Goal: Information Seeking & Learning: Learn about a topic

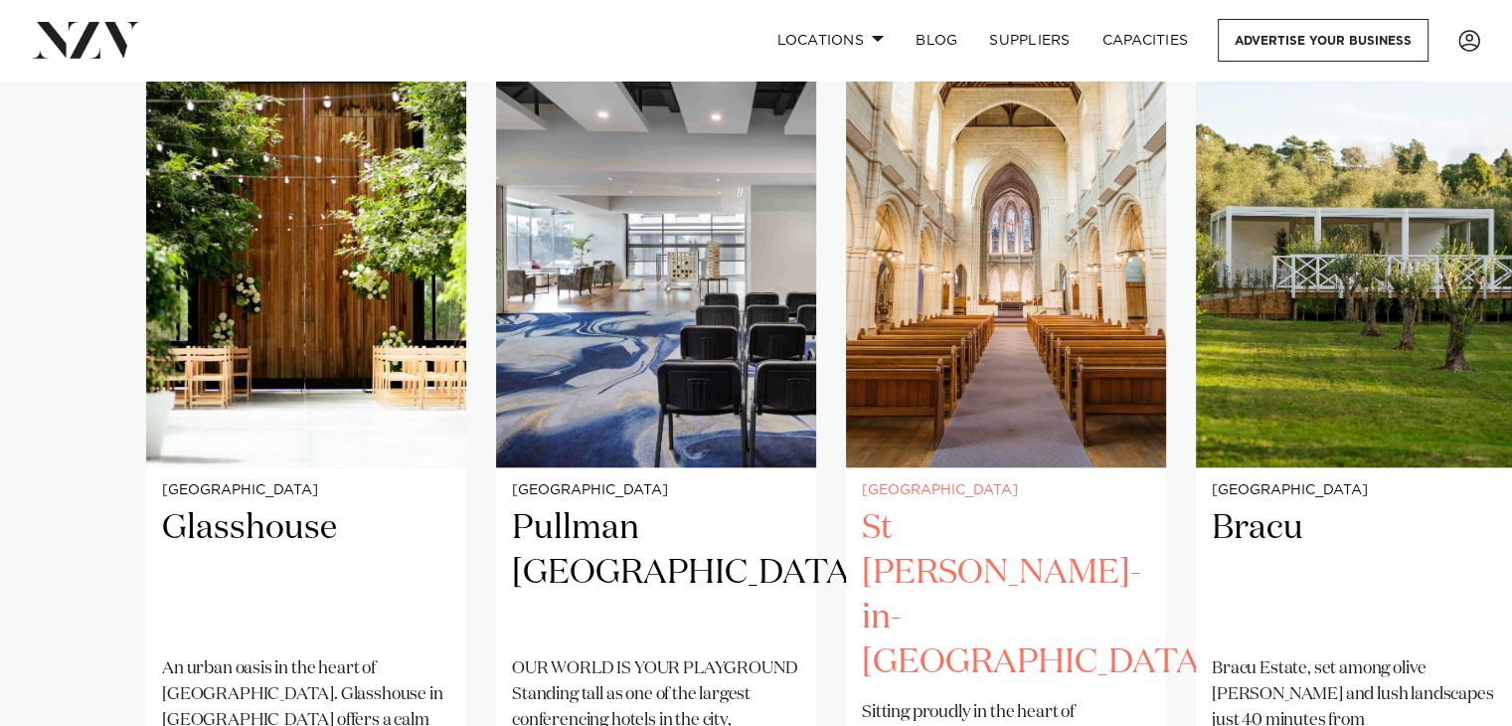
scroll to position [1491, 0]
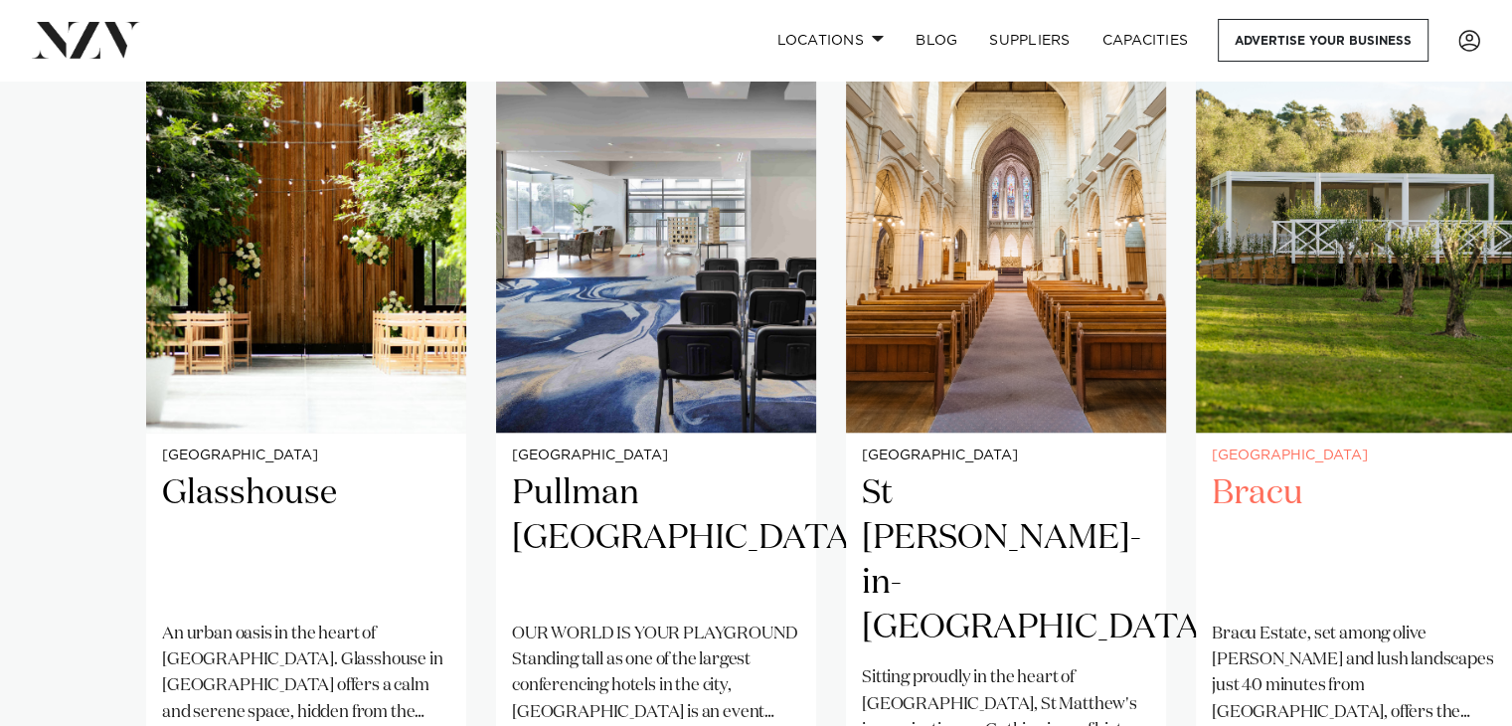
click at [1258, 432] on div "Auckland Bracu [GEOGRAPHIC_DATA], set among olive [PERSON_NAME] and lush landsc…" at bounding box center [1356, 650] width 320 height 437
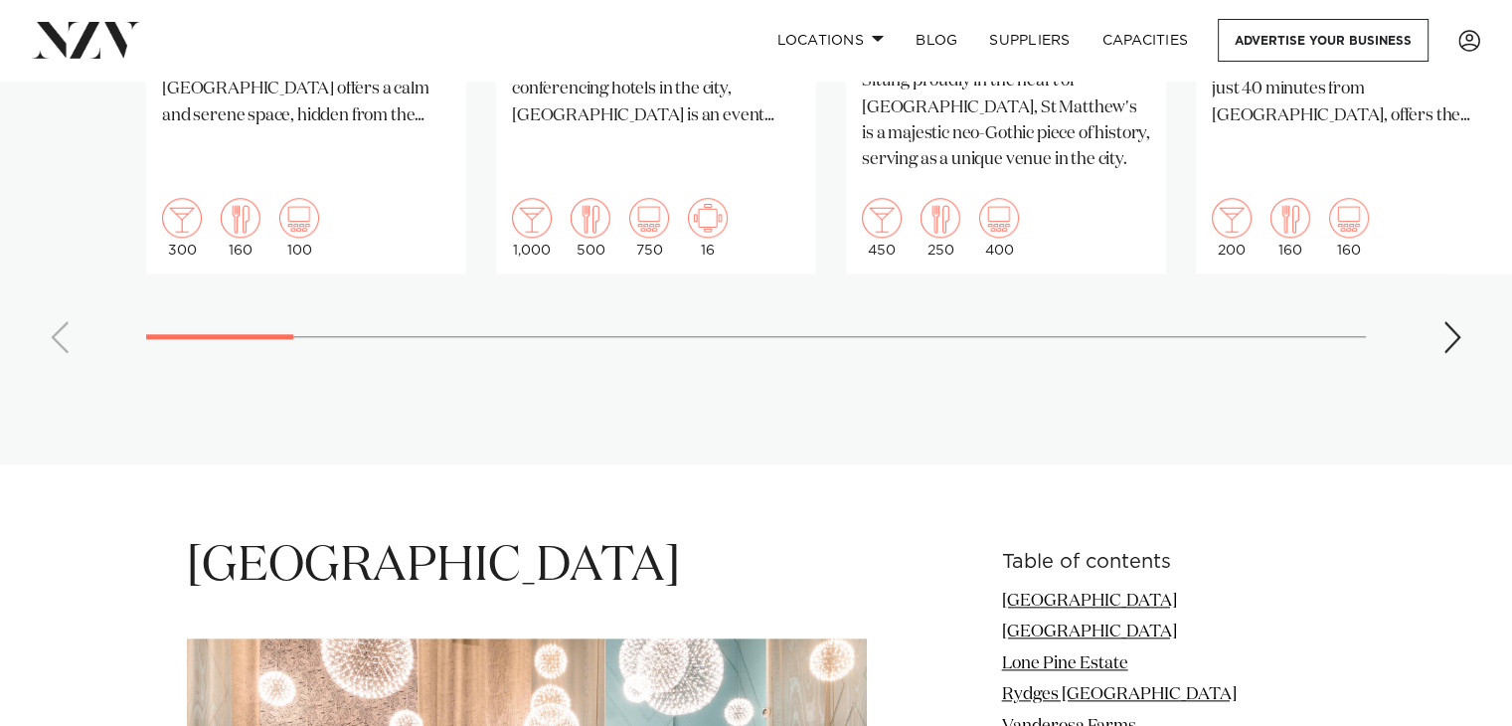
scroll to position [1789, 0]
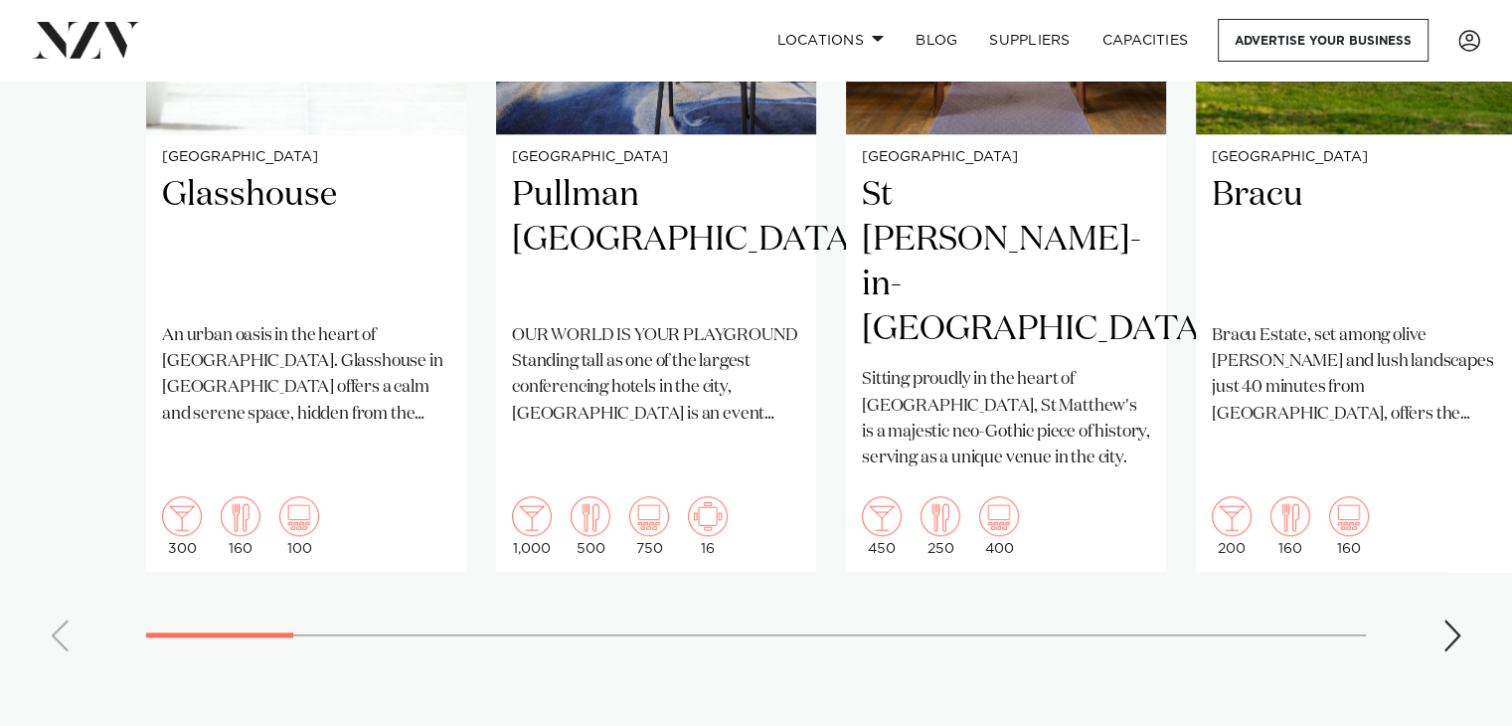
click at [1454, 619] on div "Next slide" at bounding box center [1452, 635] width 20 height 32
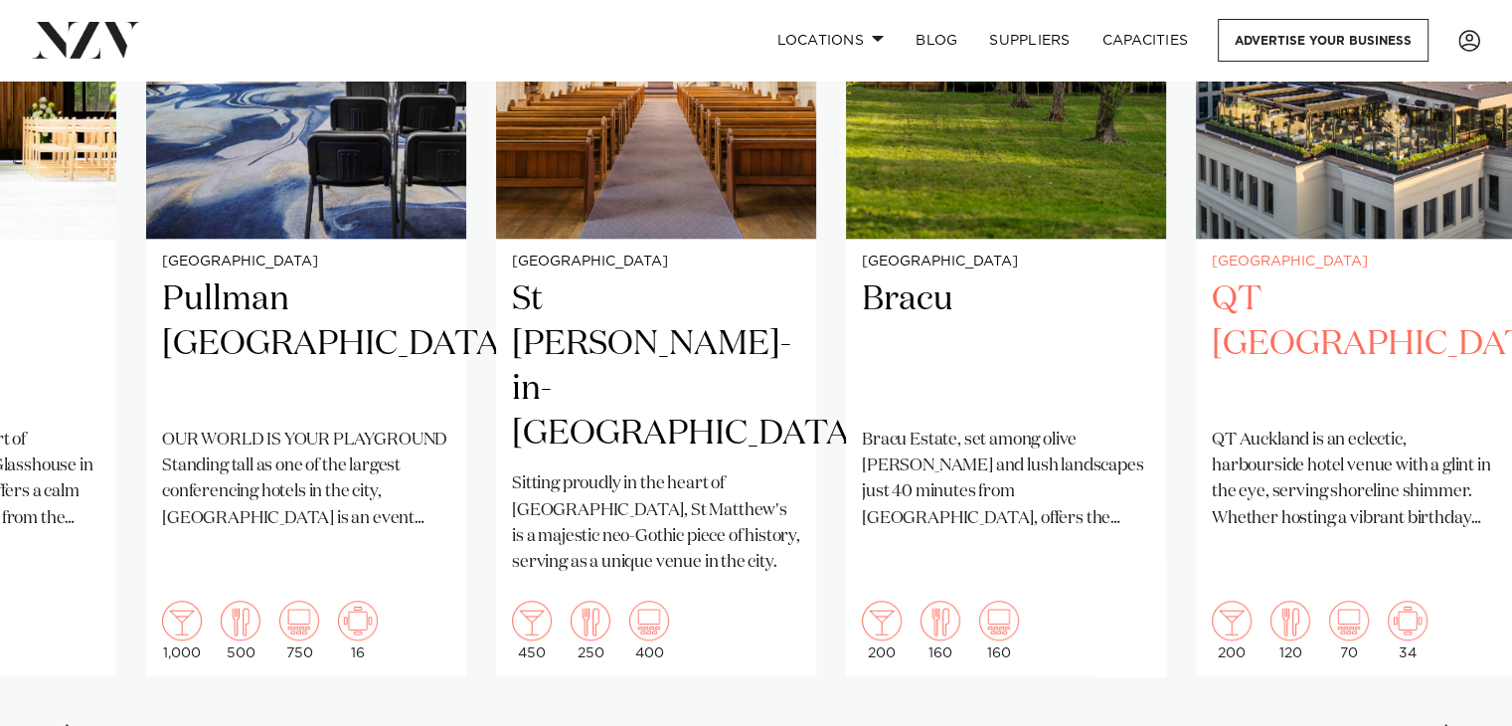
scroll to position [1690, 0]
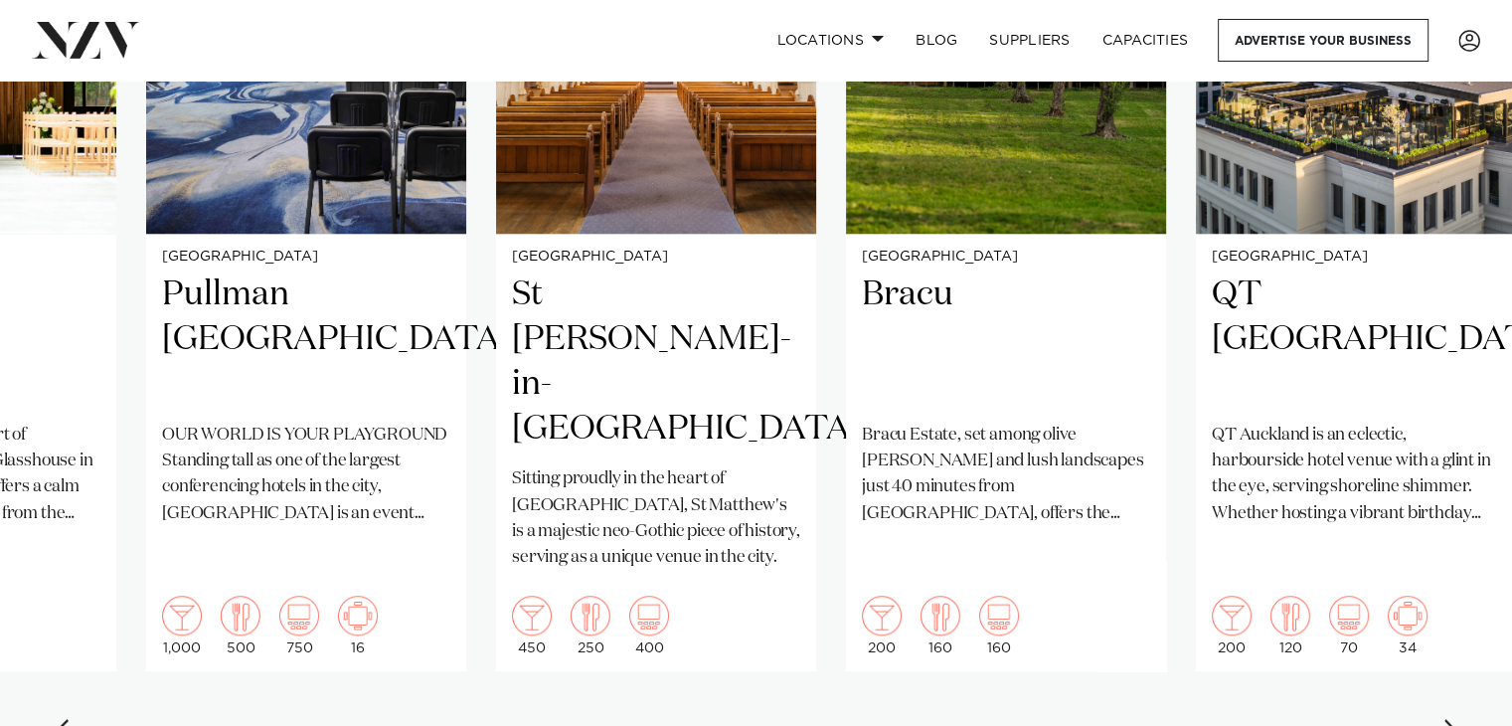
click at [1455, 719] on div "Next slide" at bounding box center [1452, 735] width 20 height 32
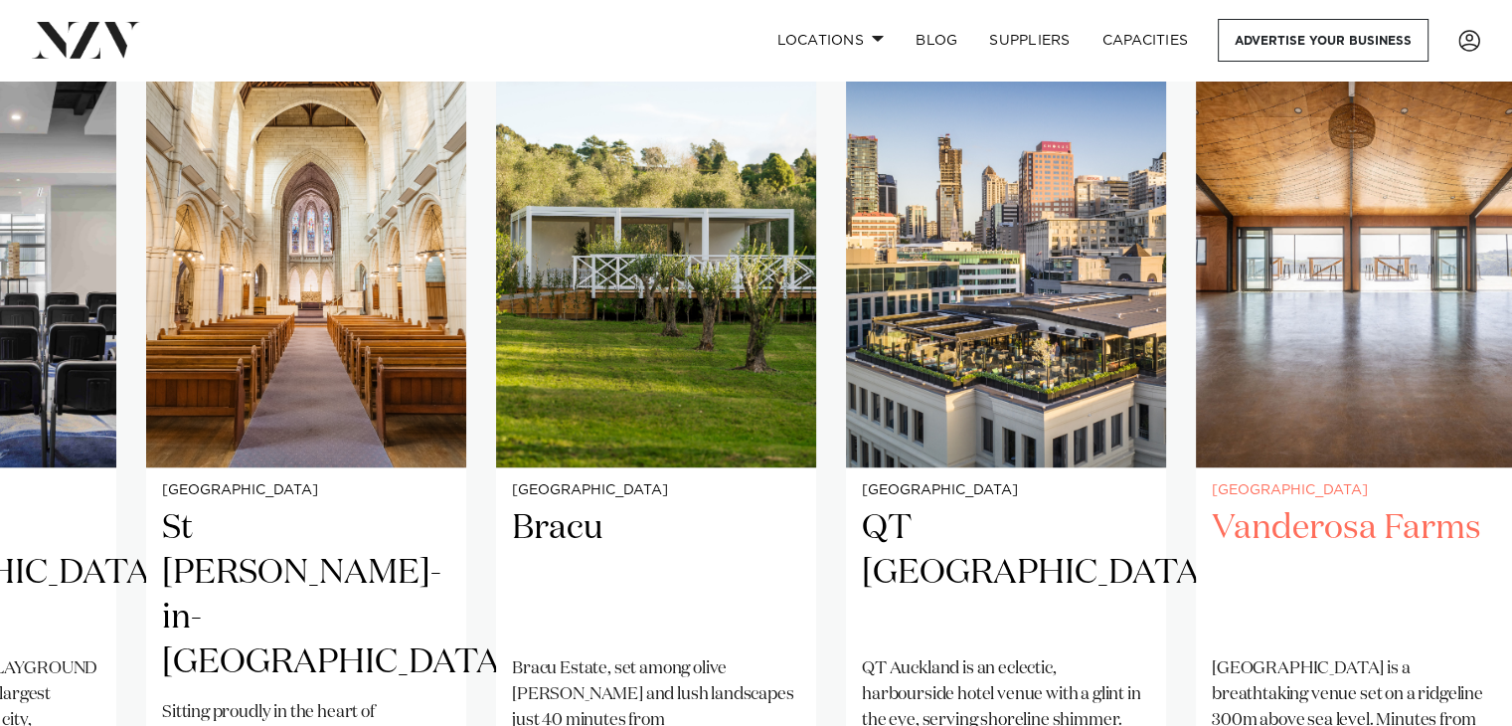
scroll to position [1491, 0]
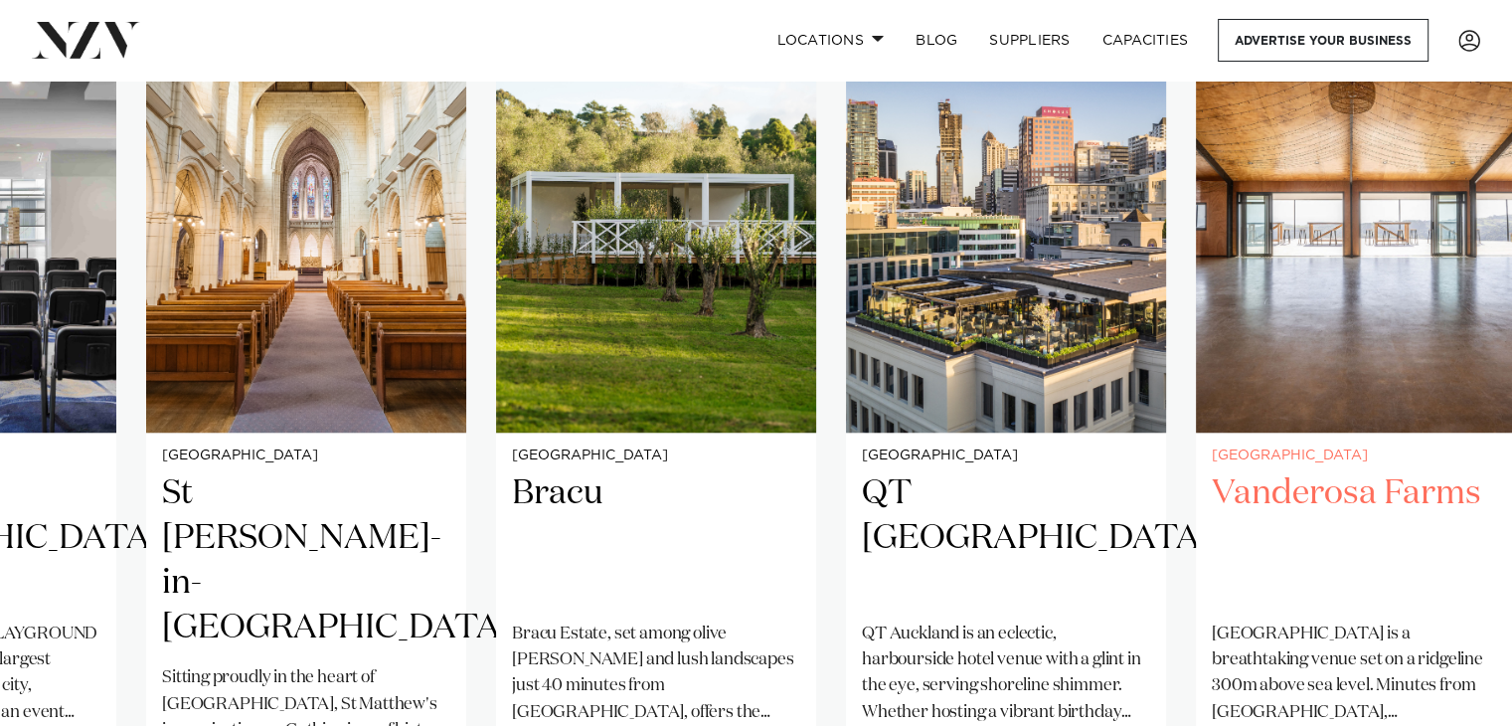
click at [1368, 471] on h2 "Vanderosa Farms" at bounding box center [1356, 538] width 288 height 134
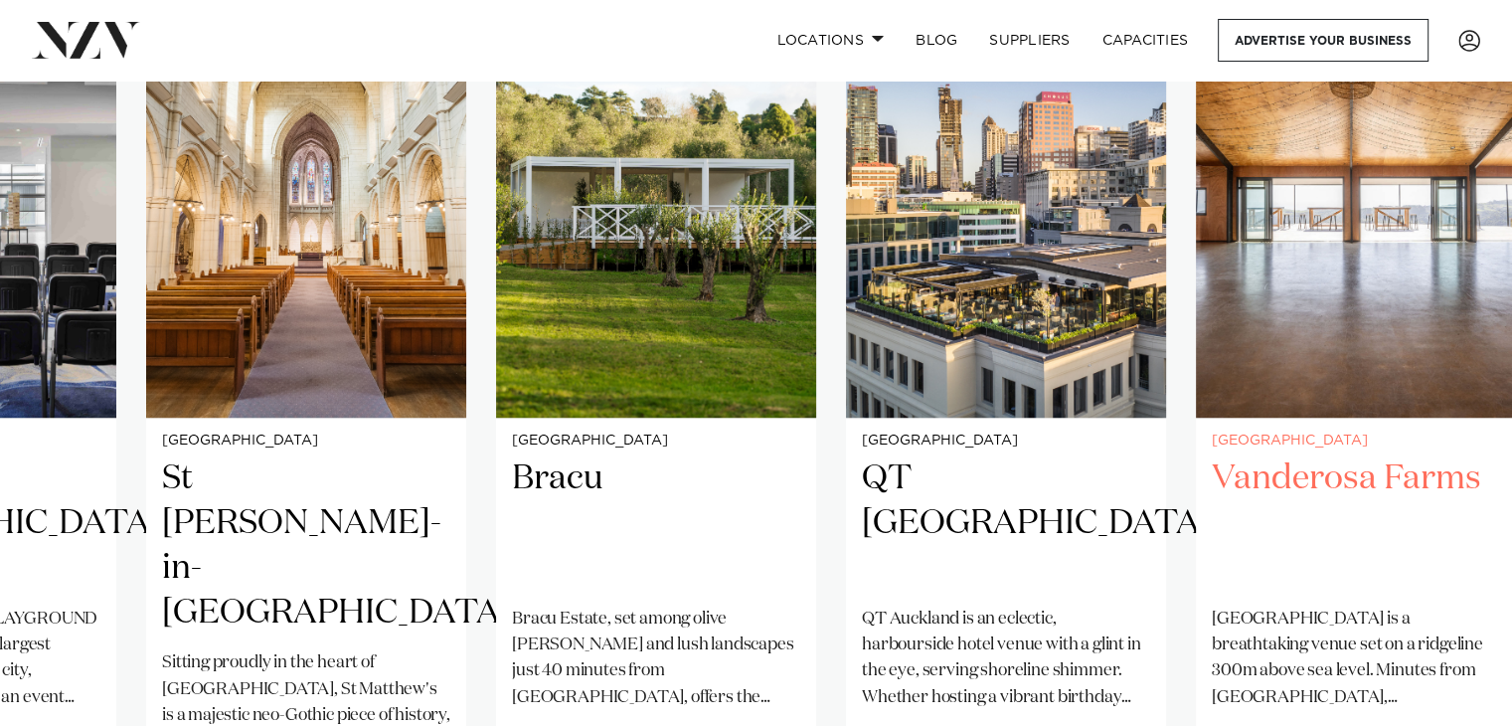
scroll to position [1789, 0]
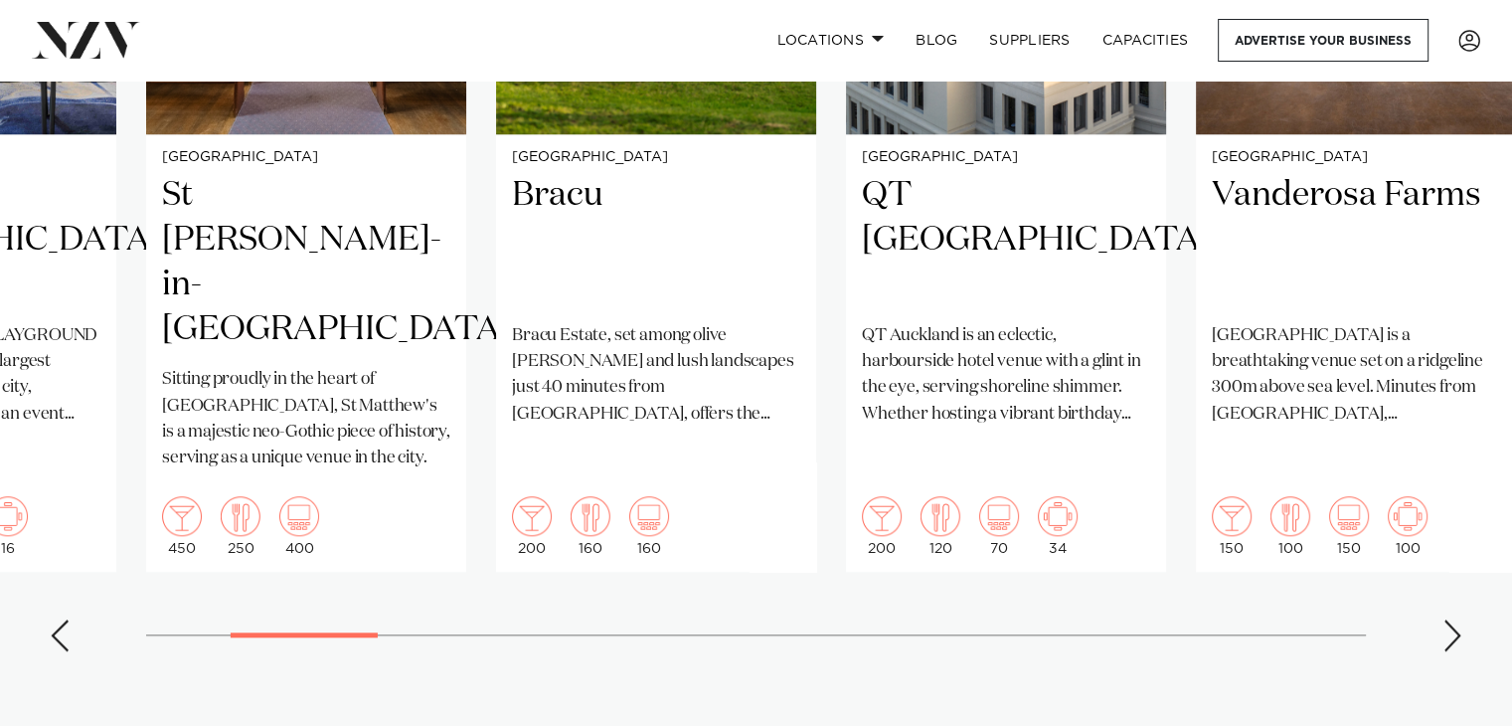
click at [1454, 619] on div "Next slide" at bounding box center [1452, 635] width 20 height 32
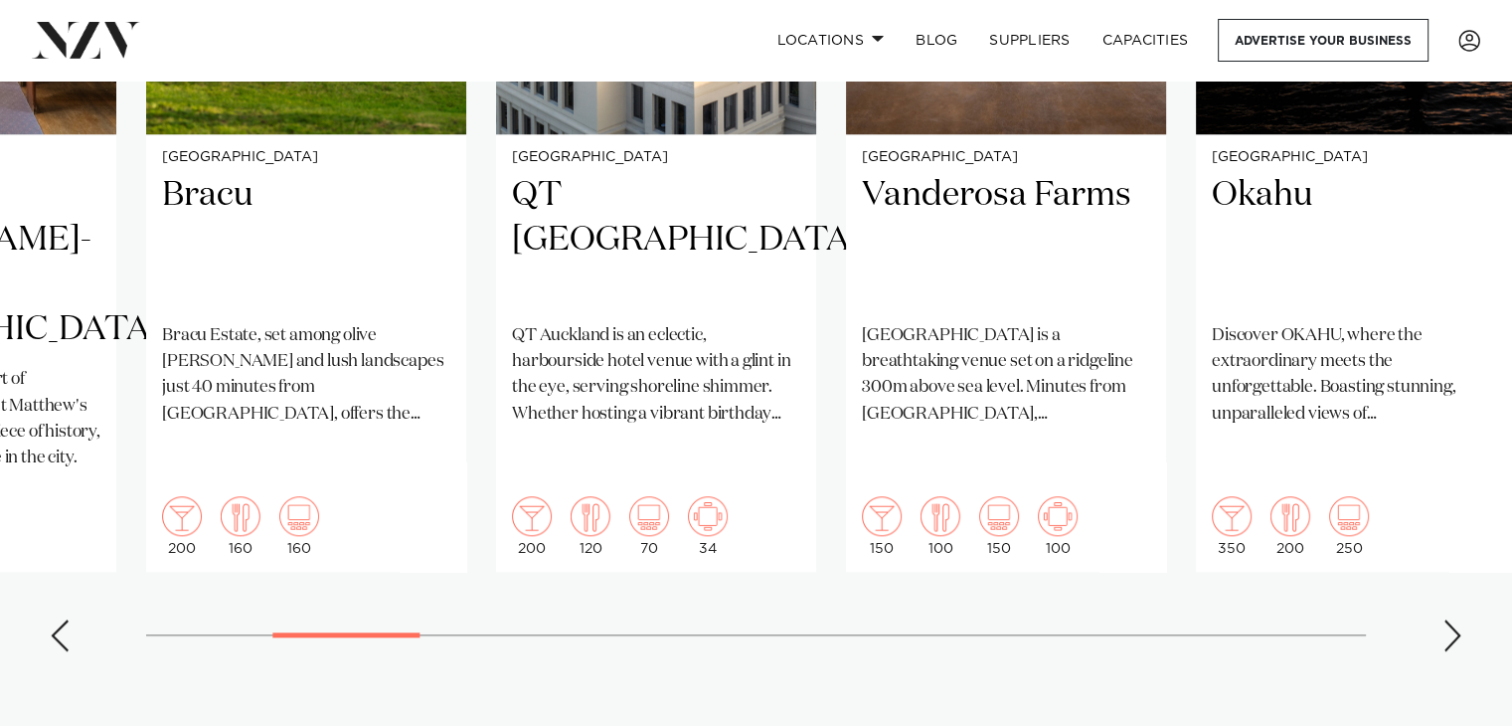
click at [1454, 619] on div "Next slide" at bounding box center [1452, 635] width 20 height 32
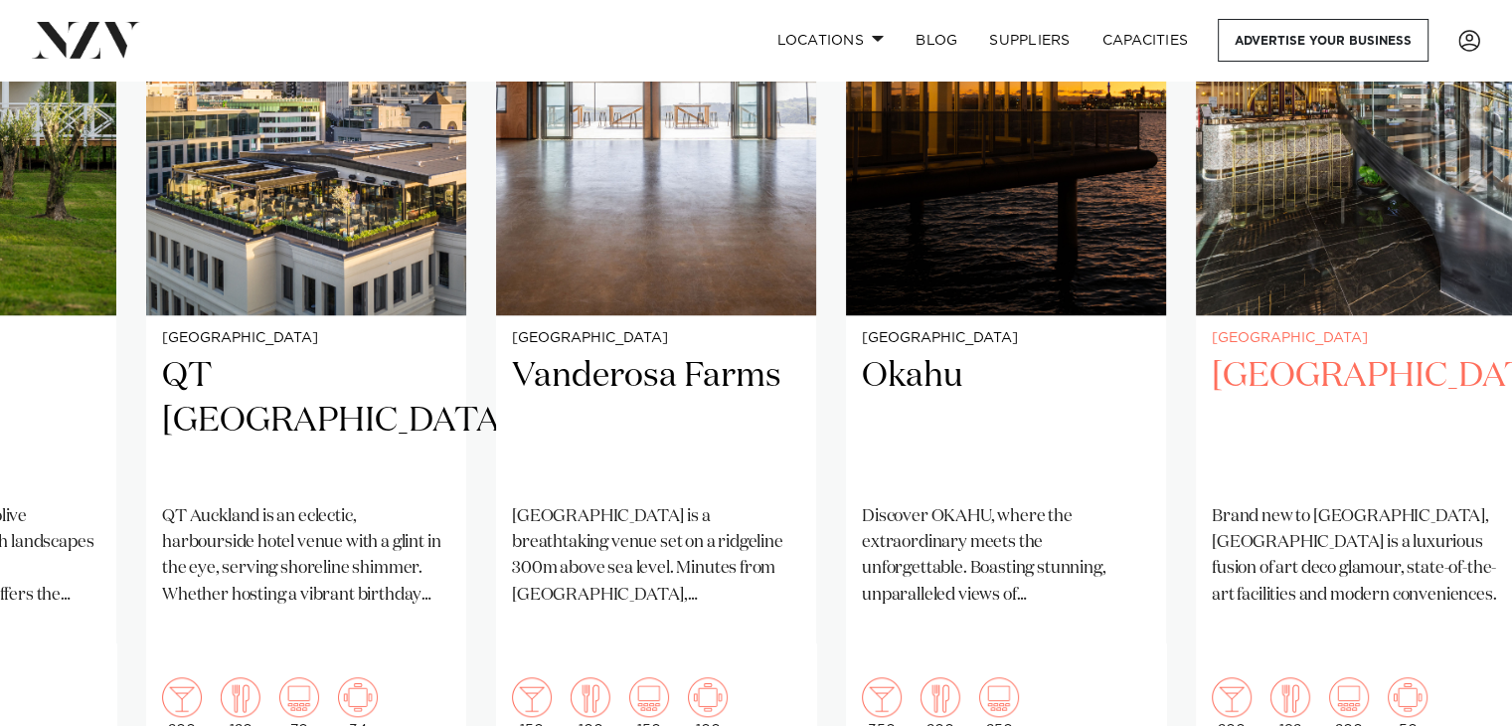
scroll to position [1690, 0]
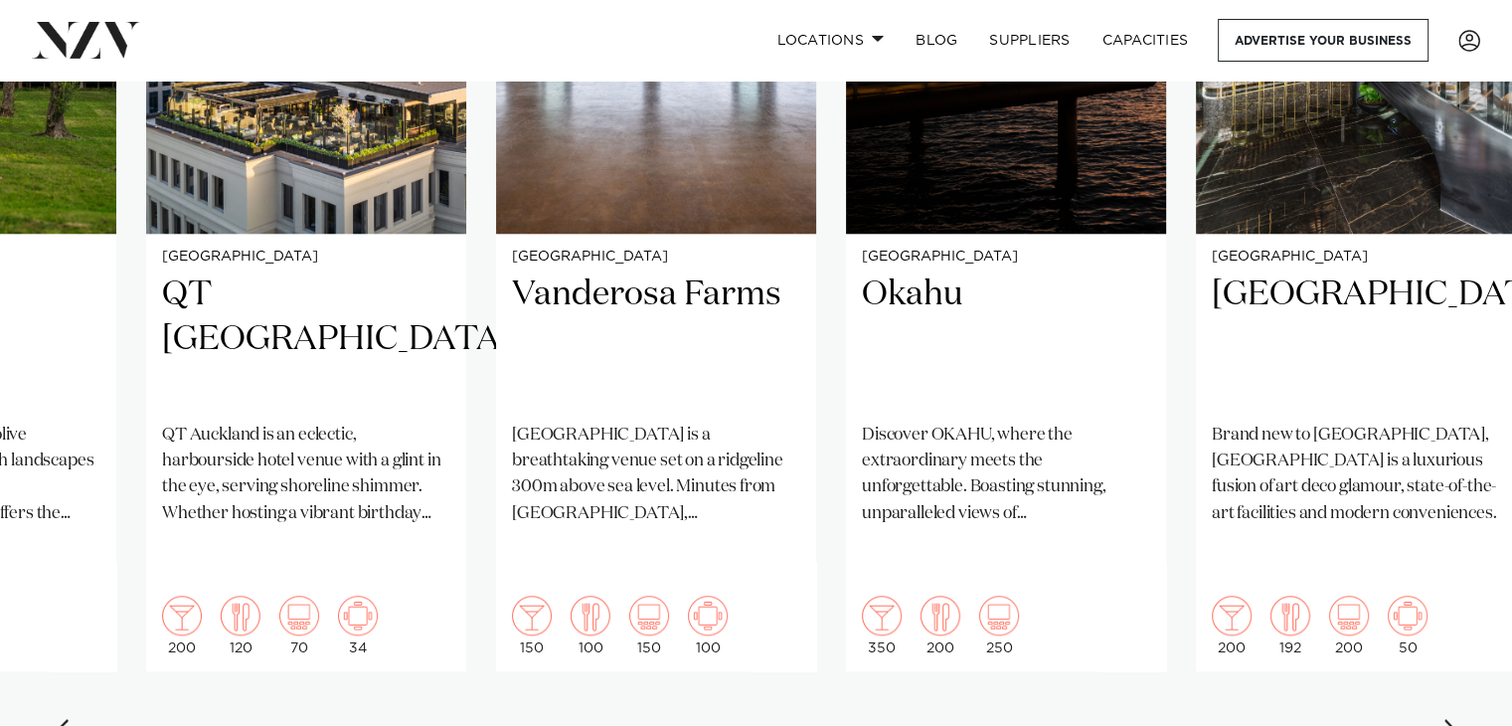
click at [1453, 719] on div "Next slide" at bounding box center [1452, 735] width 20 height 32
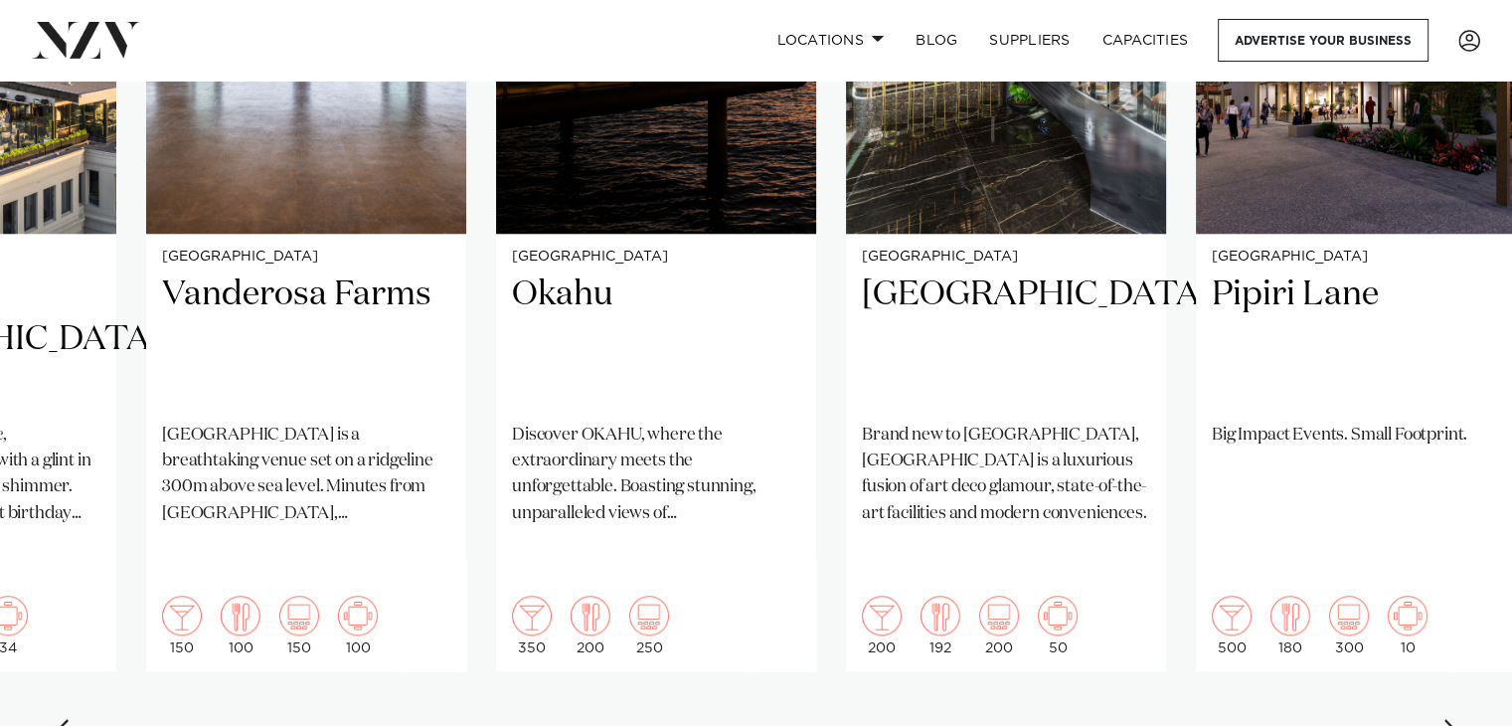
click at [1453, 719] on div "Next slide" at bounding box center [1452, 735] width 20 height 32
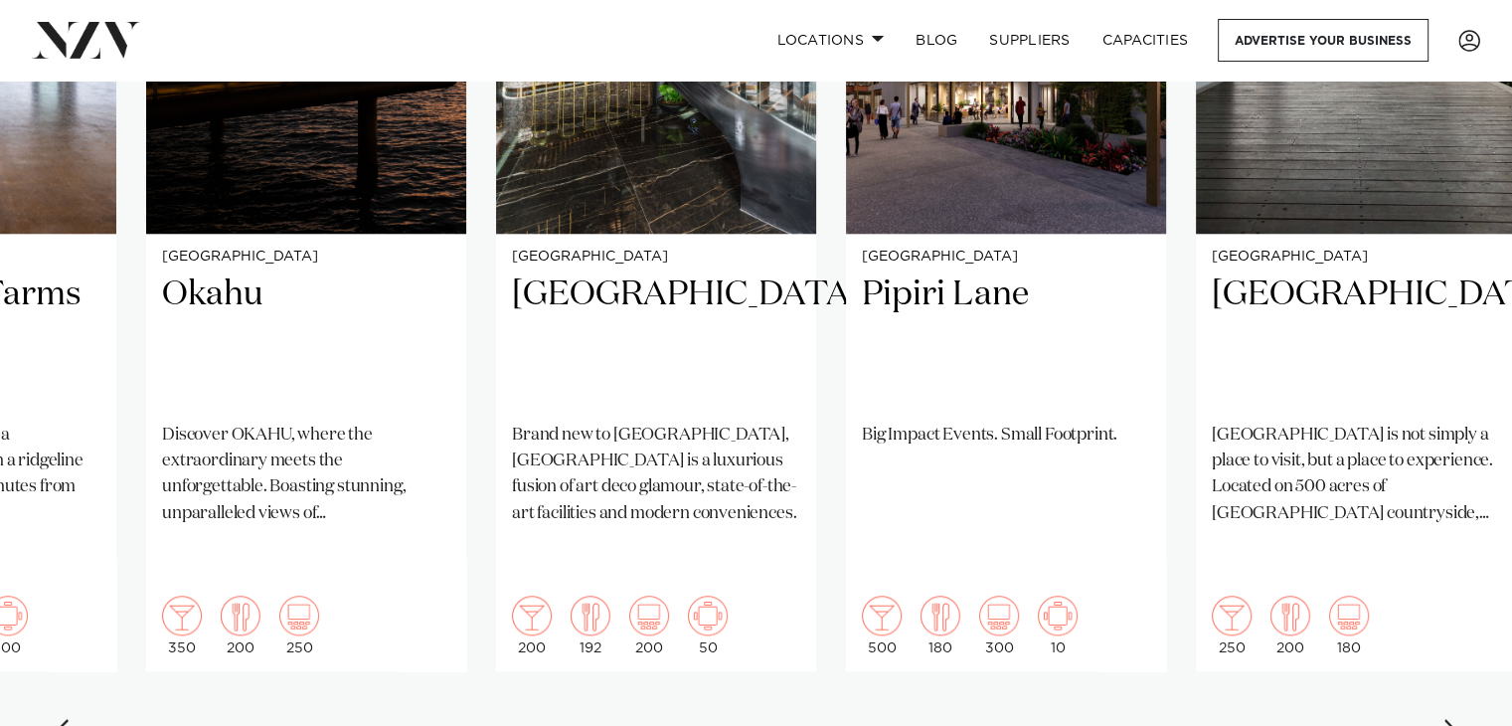
click at [1452, 719] on div "Next slide" at bounding box center [1452, 735] width 20 height 32
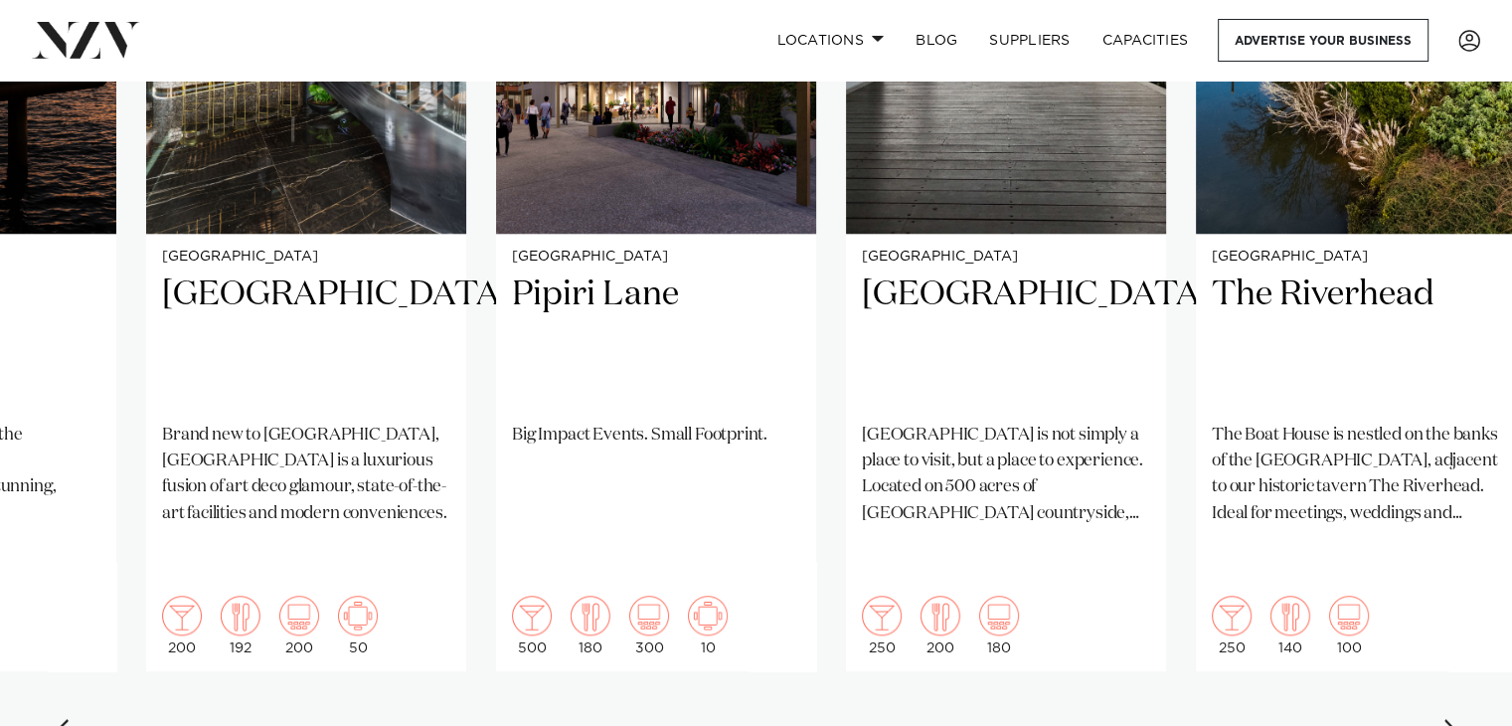
click at [1452, 719] on div "Next slide" at bounding box center [1452, 735] width 20 height 32
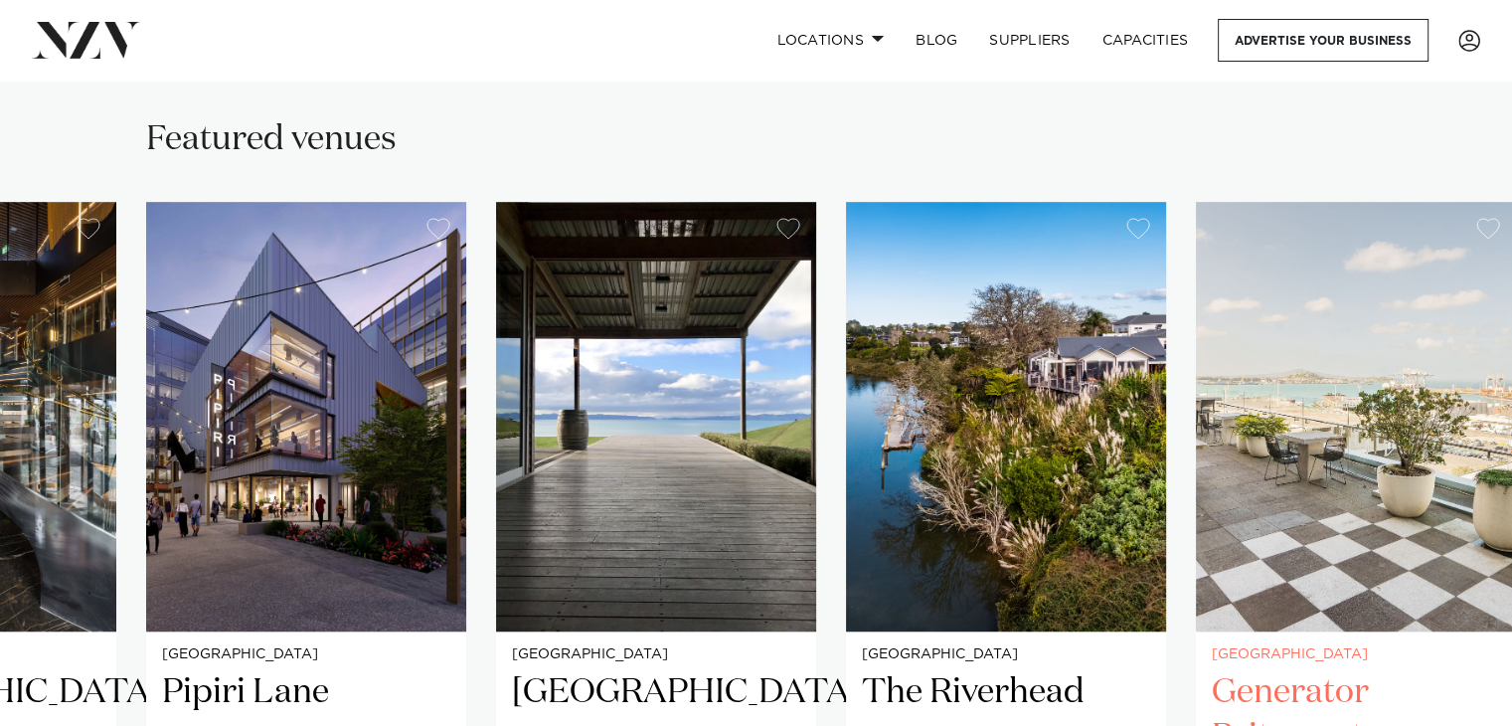
scroll to position [1491, 0]
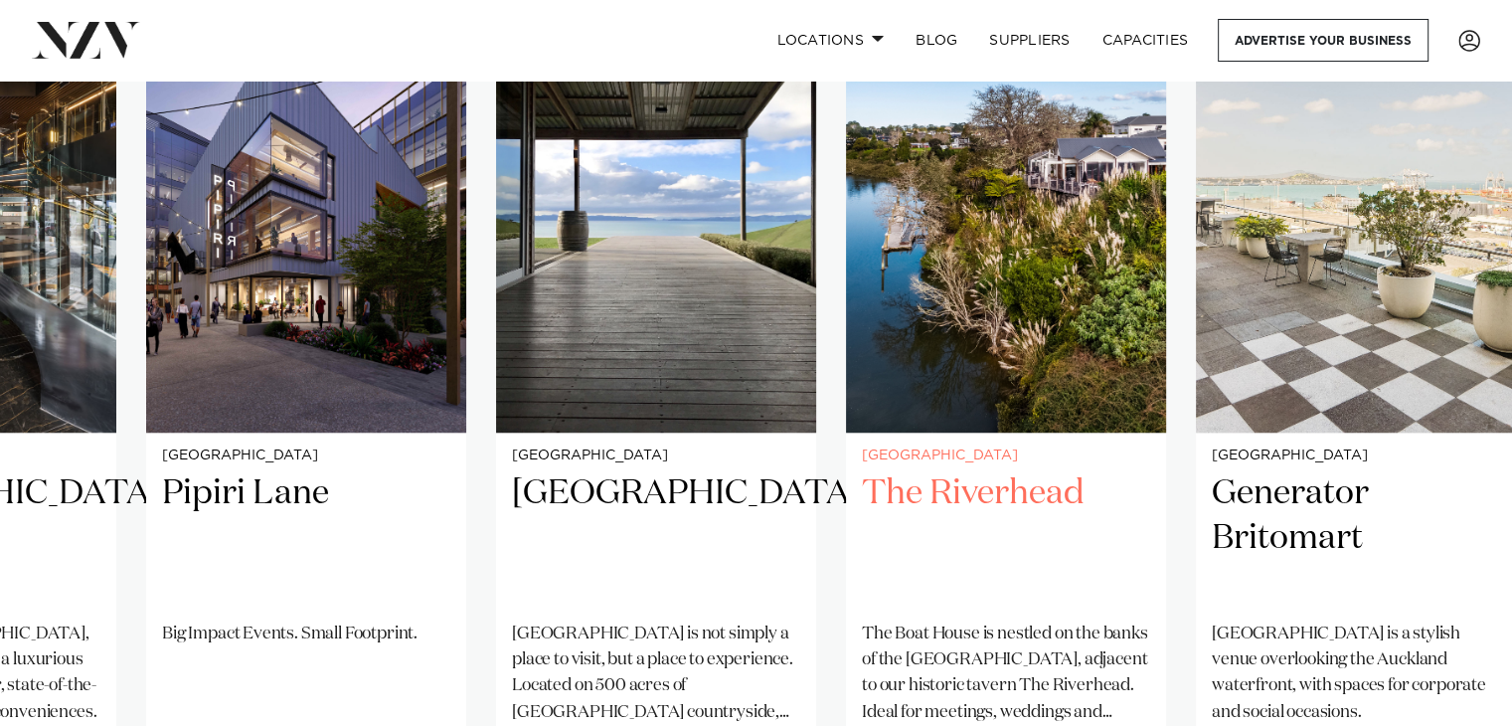
click at [998, 471] on h2 "The Riverhead" at bounding box center [1006, 538] width 288 height 134
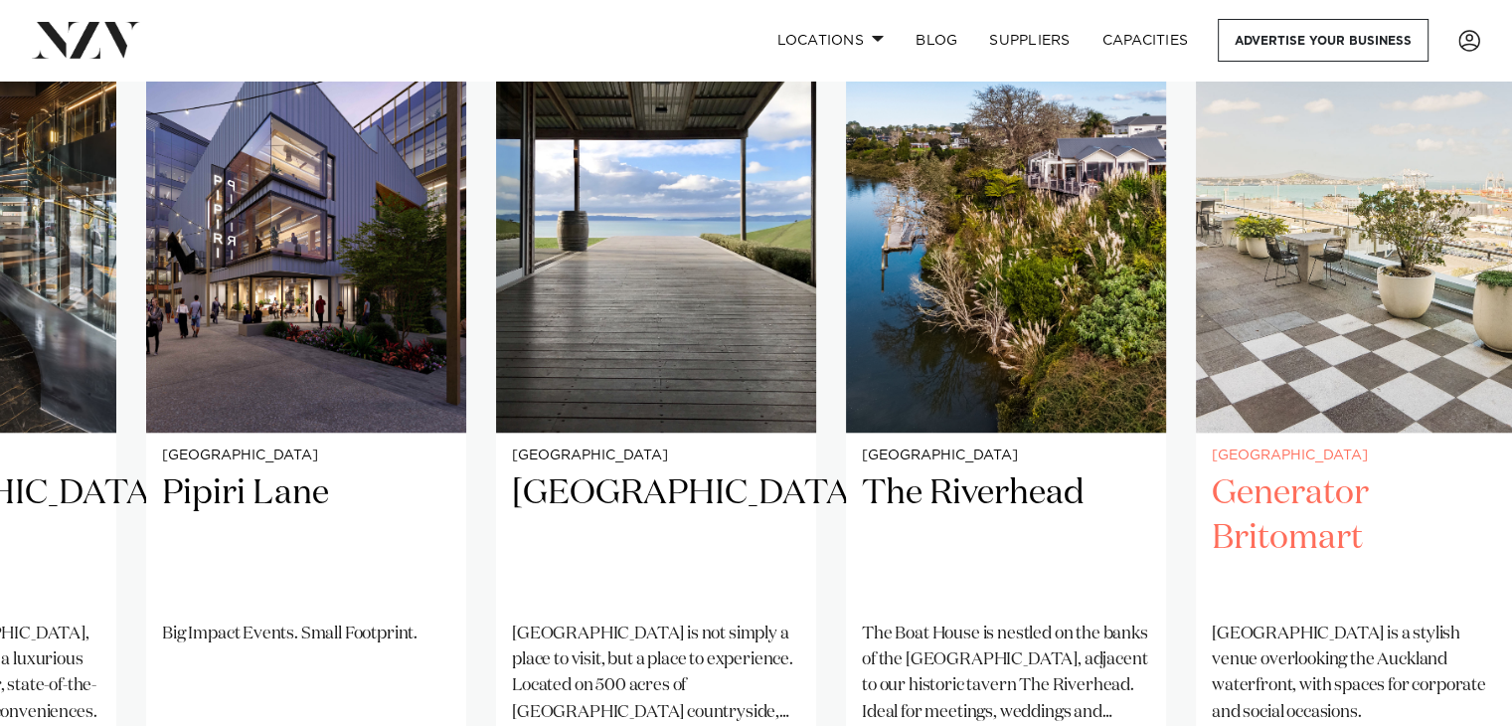
scroll to position [1789, 0]
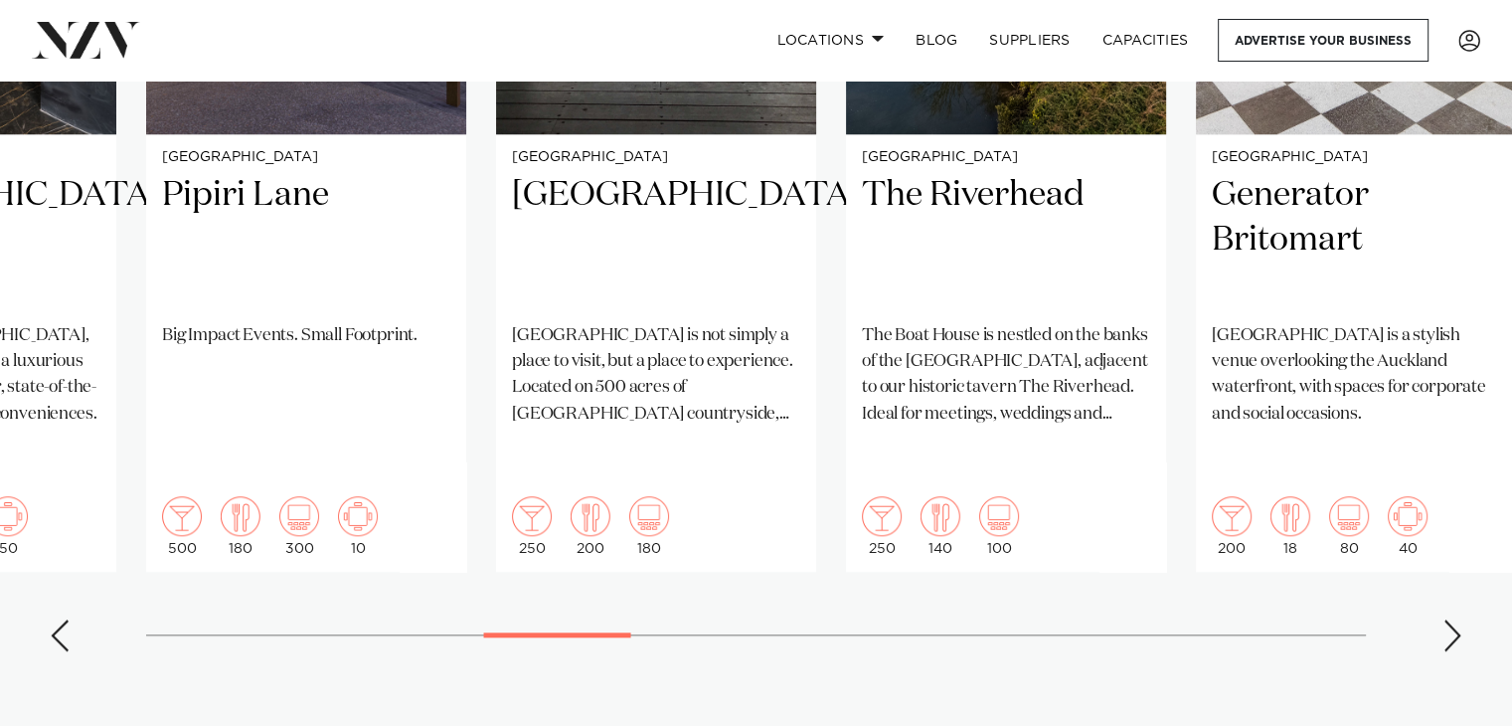
click at [1449, 619] on div "Next slide" at bounding box center [1452, 635] width 20 height 32
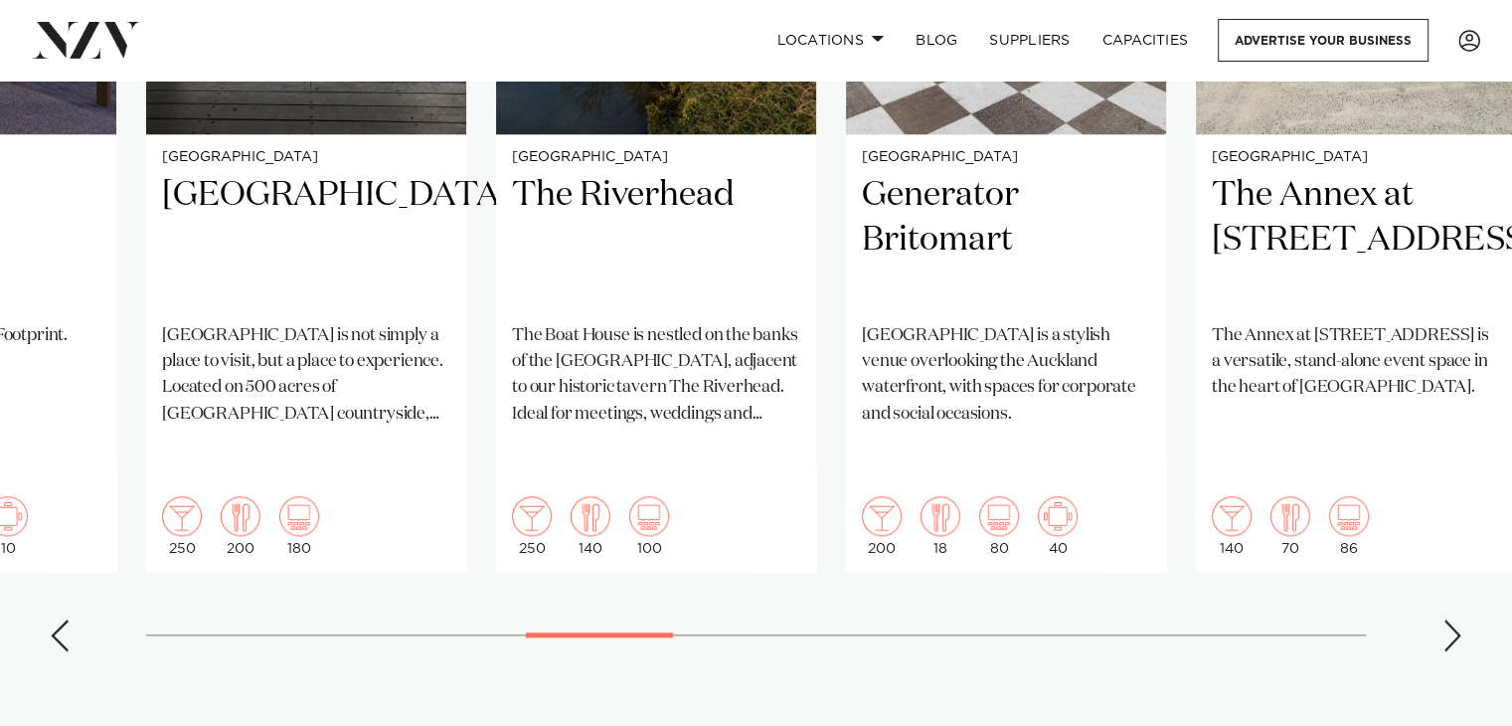
click at [1449, 619] on div "Next slide" at bounding box center [1452, 635] width 20 height 32
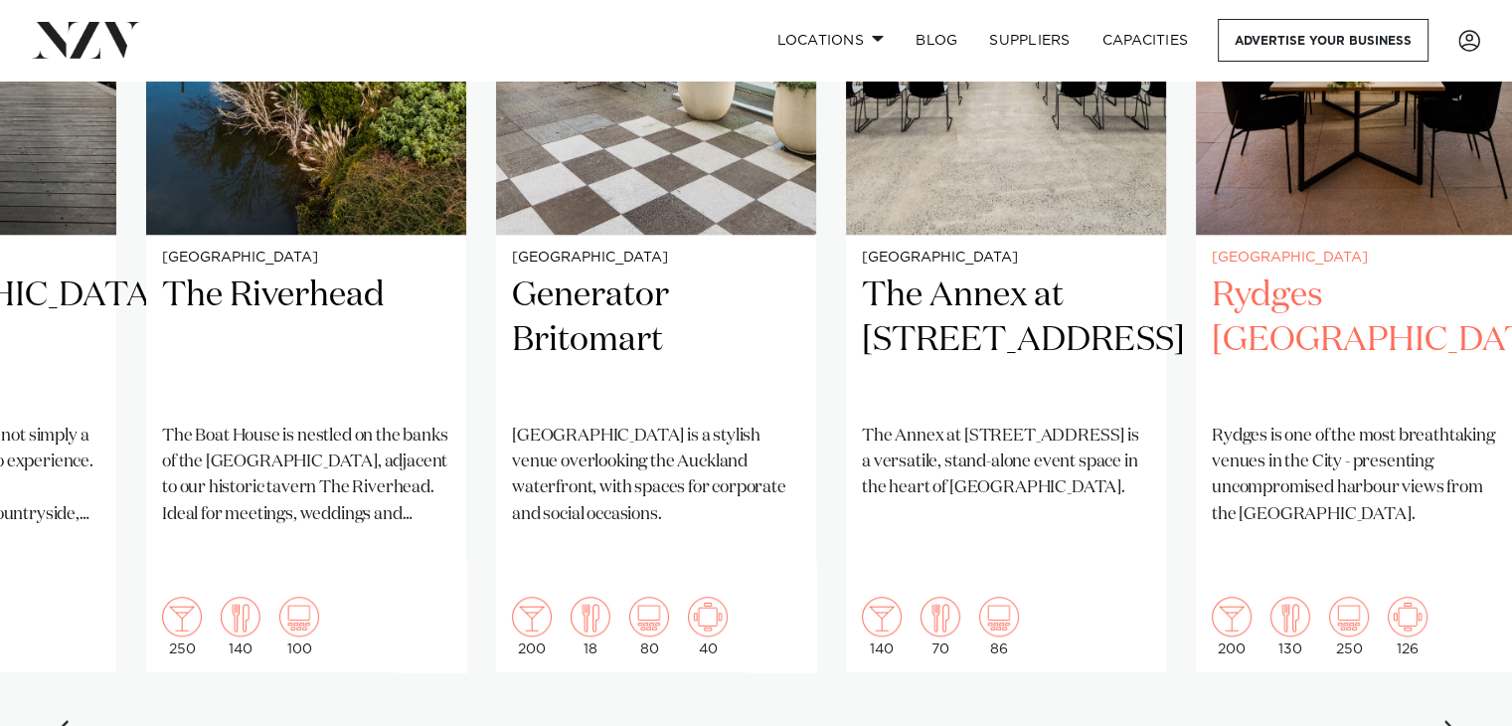
scroll to position [1690, 0]
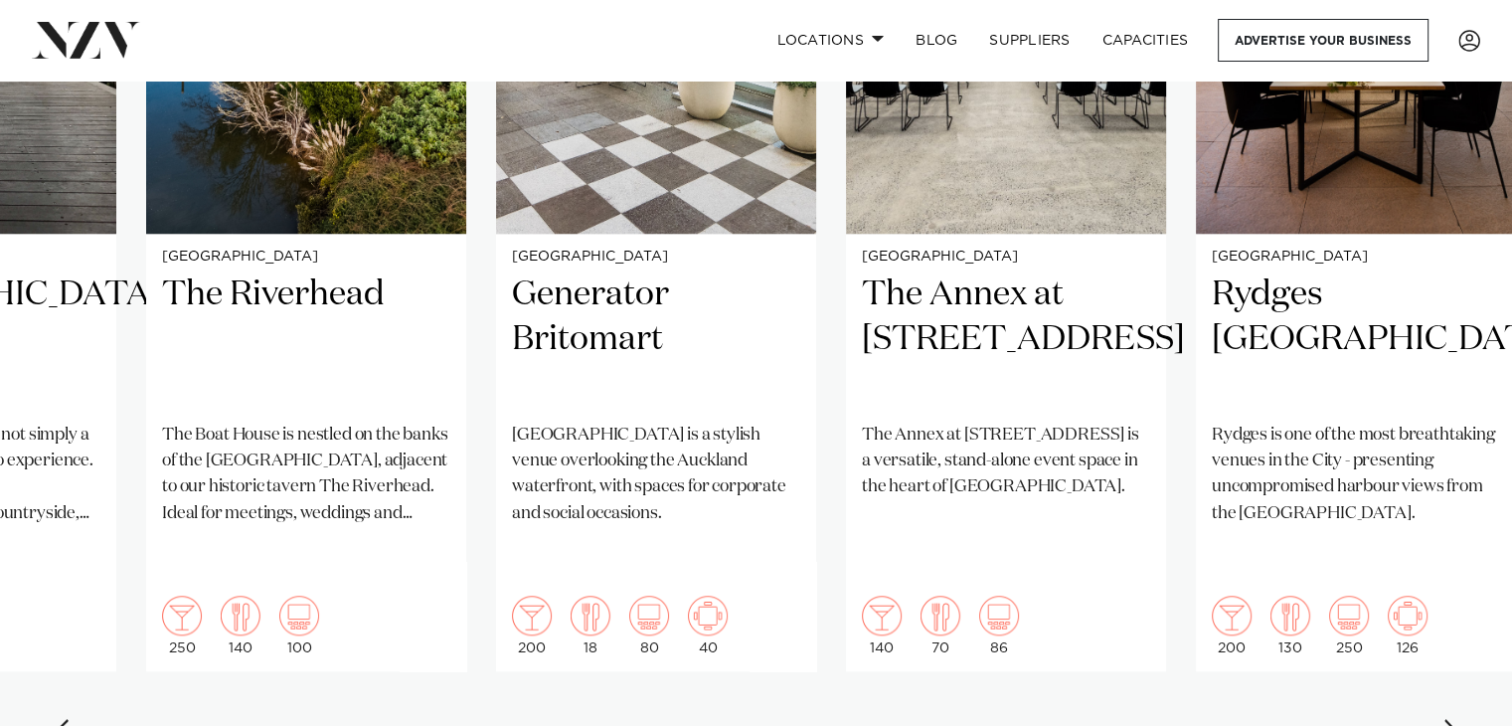
click at [1450, 719] on div "Next slide" at bounding box center [1452, 735] width 20 height 32
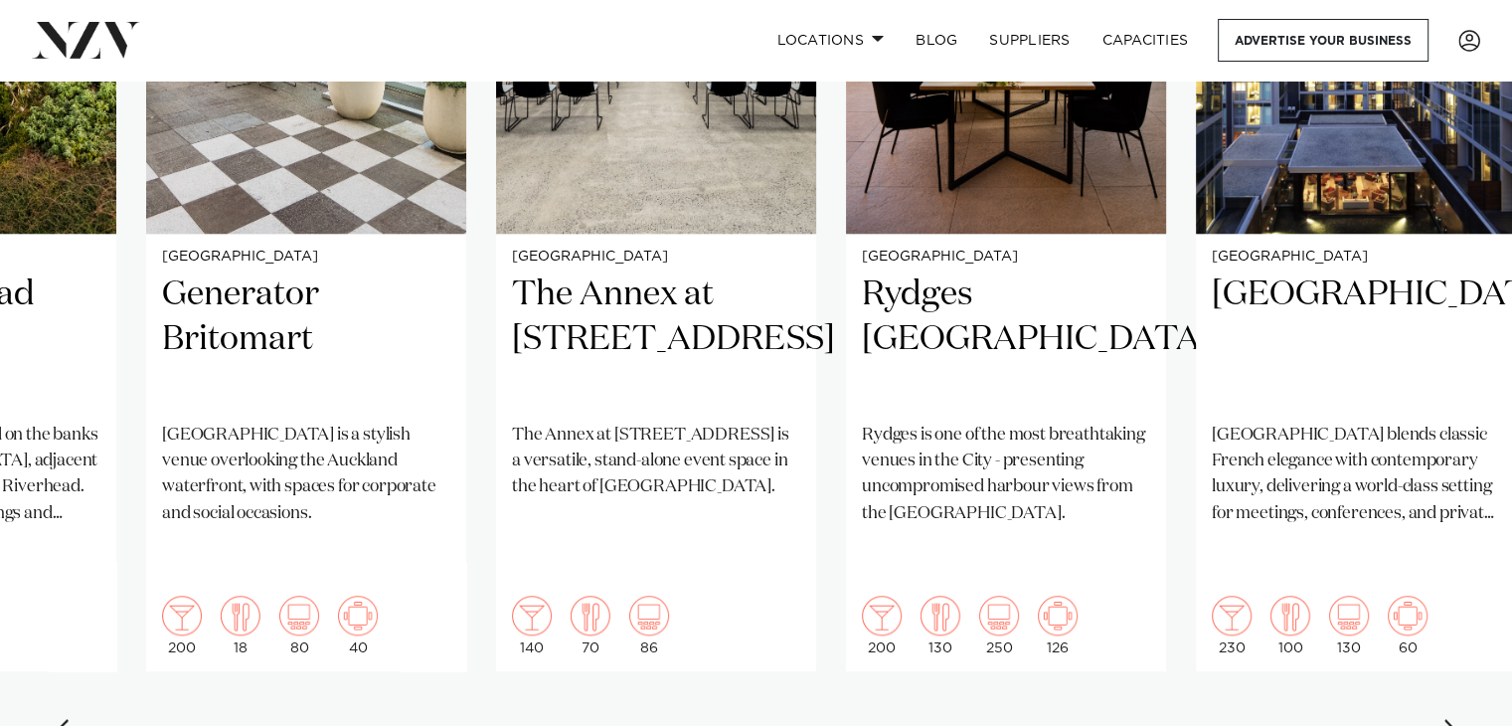
click at [1450, 719] on div "Next slide" at bounding box center [1452, 735] width 20 height 32
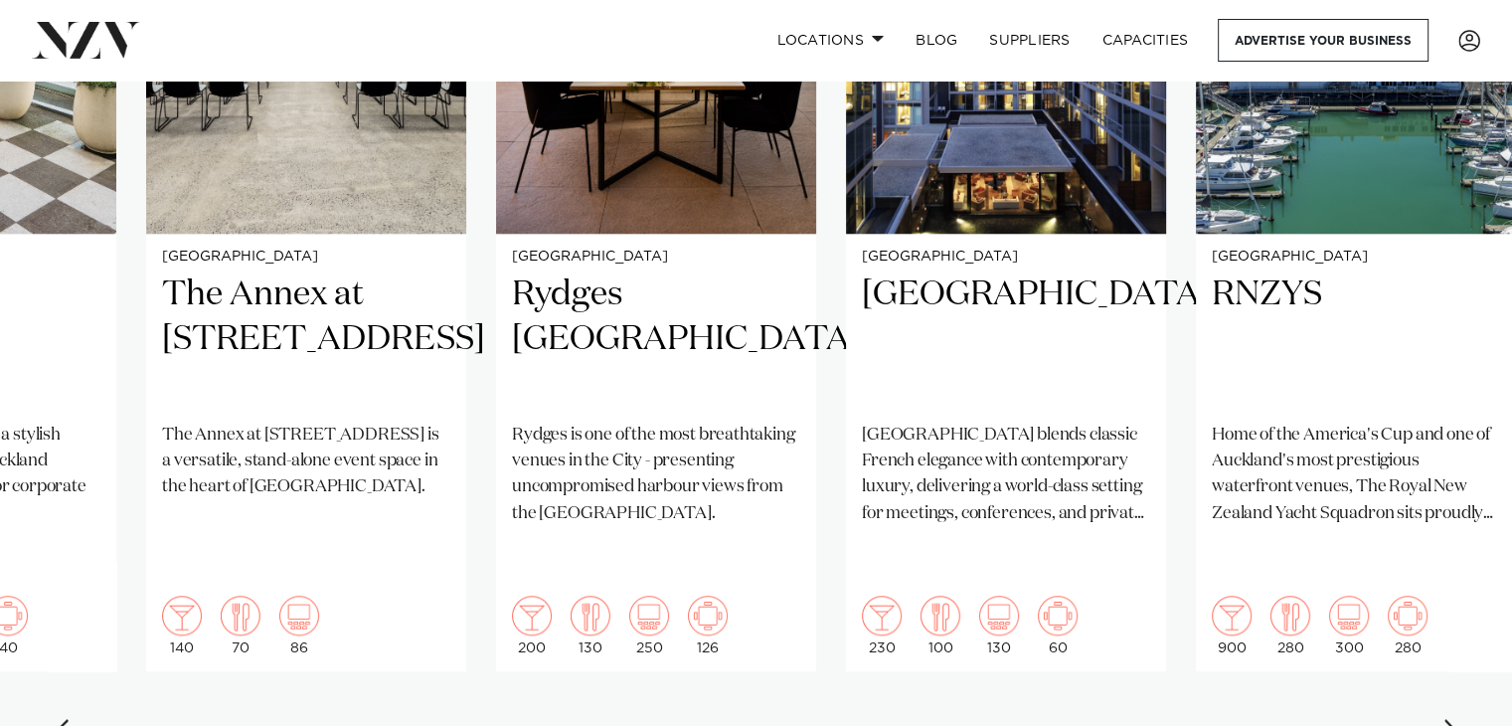
click at [1450, 719] on div "Next slide" at bounding box center [1452, 735] width 20 height 32
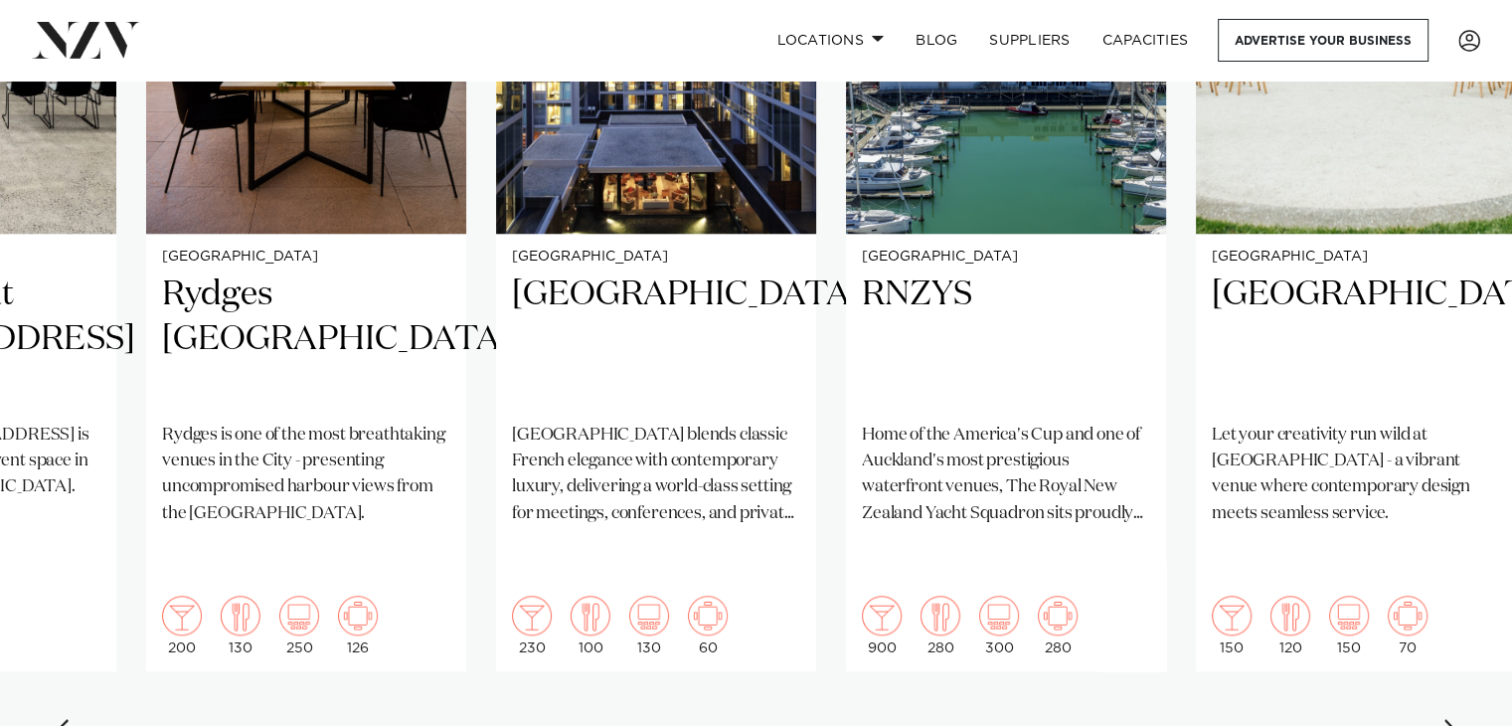
click at [1450, 719] on div "Next slide" at bounding box center [1452, 735] width 20 height 32
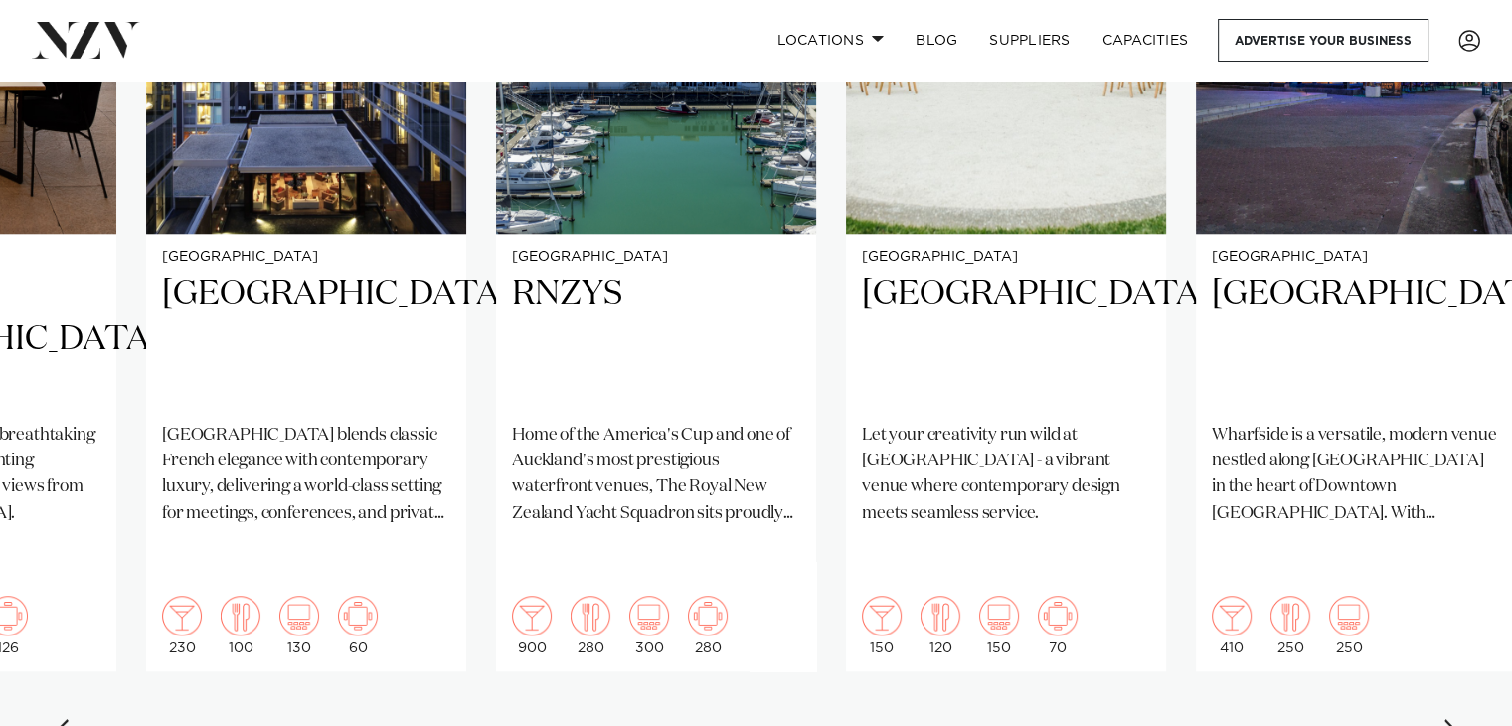
click at [1455, 719] on div "Next slide" at bounding box center [1452, 735] width 20 height 32
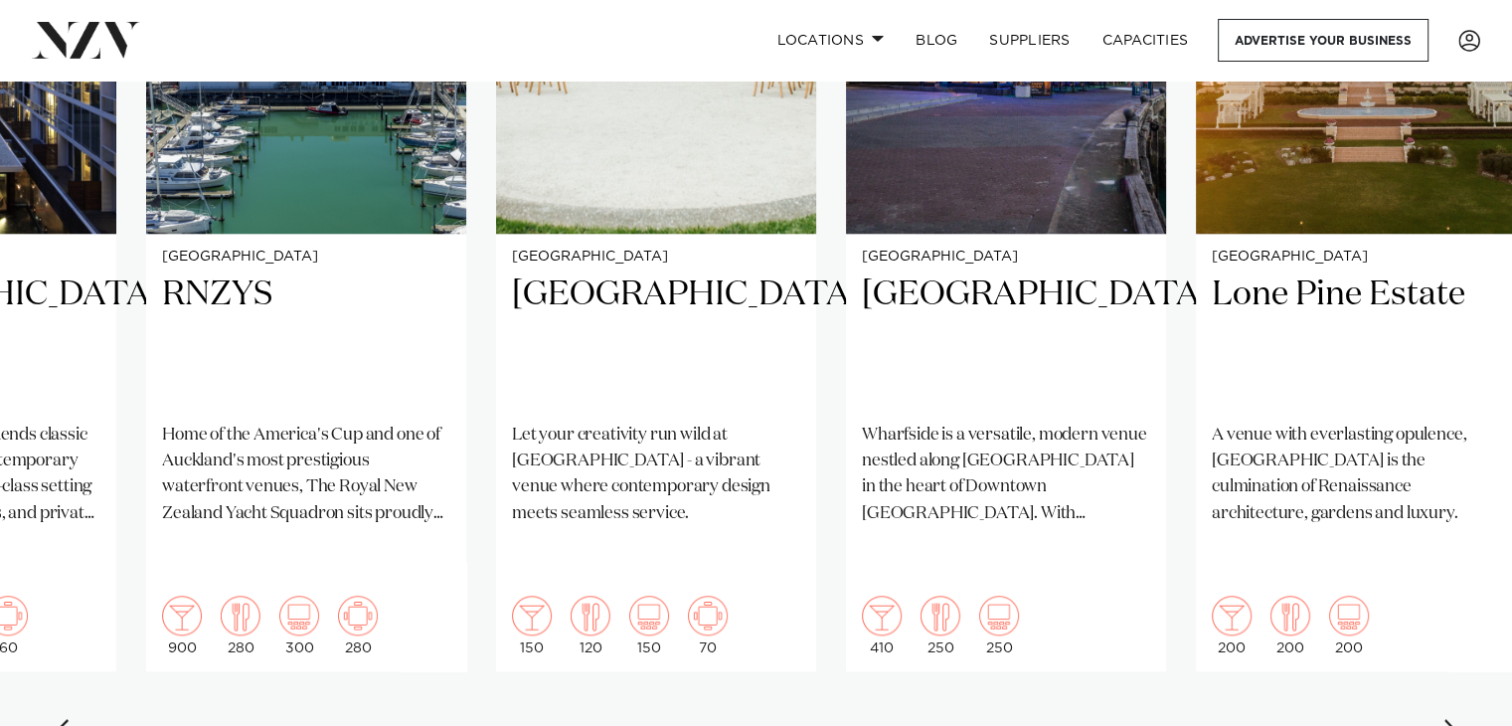
click at [1455, 719] on div "Next slide" at bounding box center [1452, 735] width 20 height 32
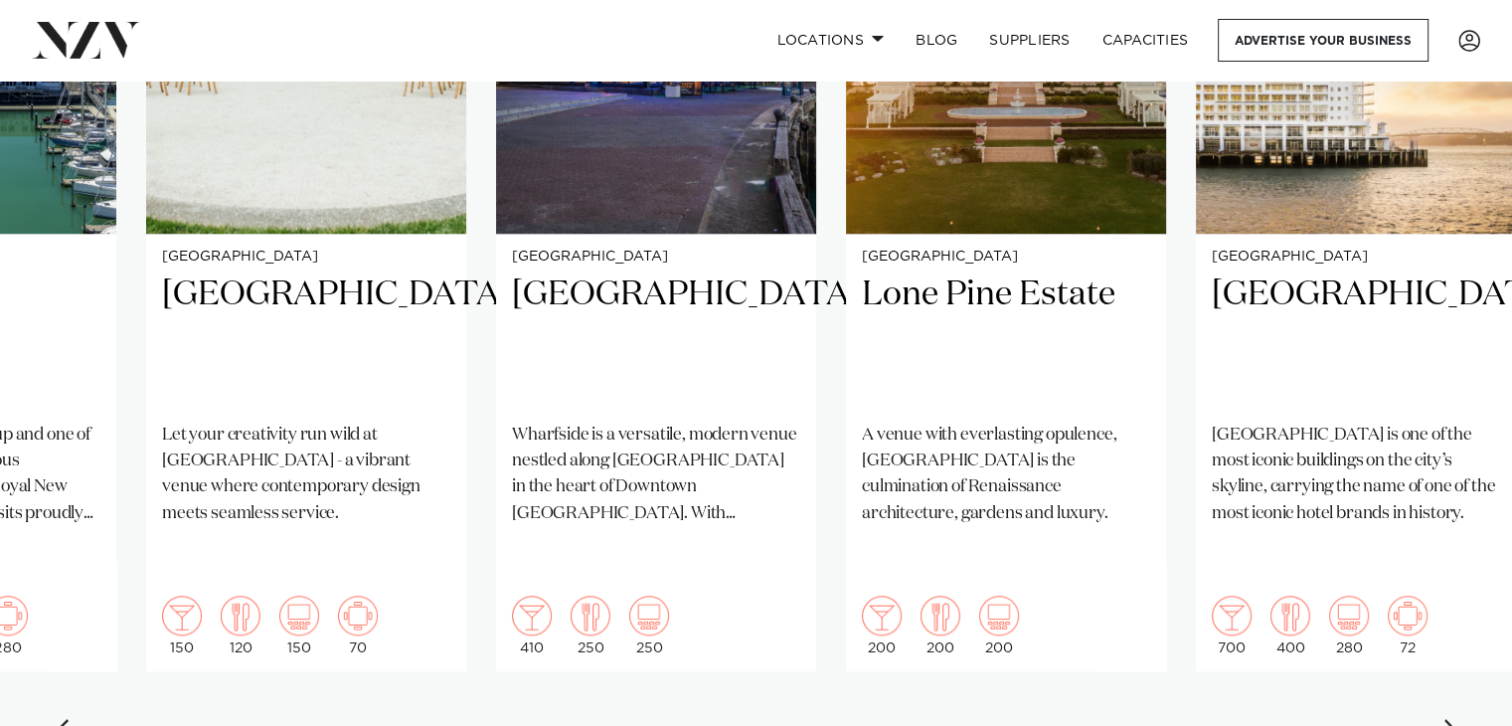
click at [1445, 719] on div "Next slide" at bounding box center [1452, 735] width 20 height 32
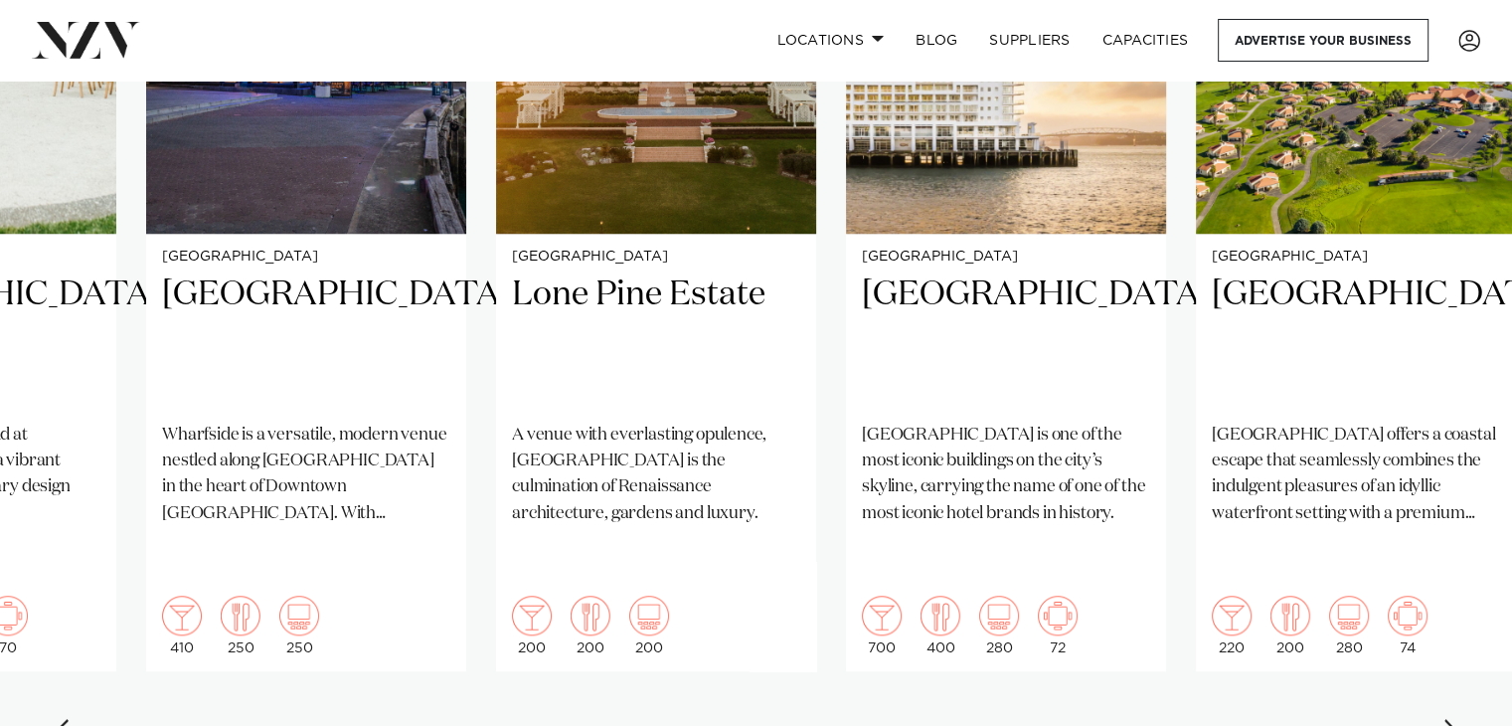
click at [1445, 719] on div "Next slide" at bounding box center [1452, 735] width 20 height 32
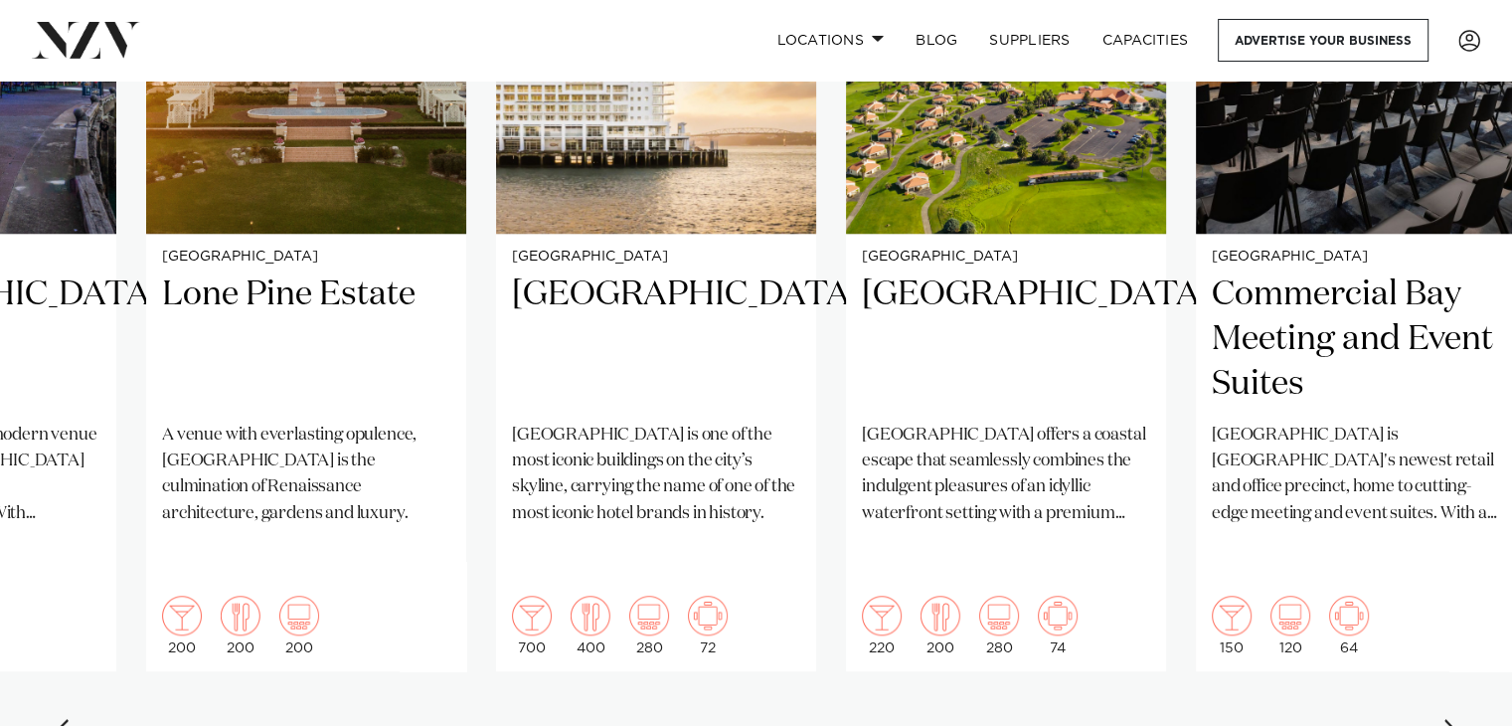
click at [1445, 719] on div "Next slide" at bounding box center [1452, 735] width 20 height 32
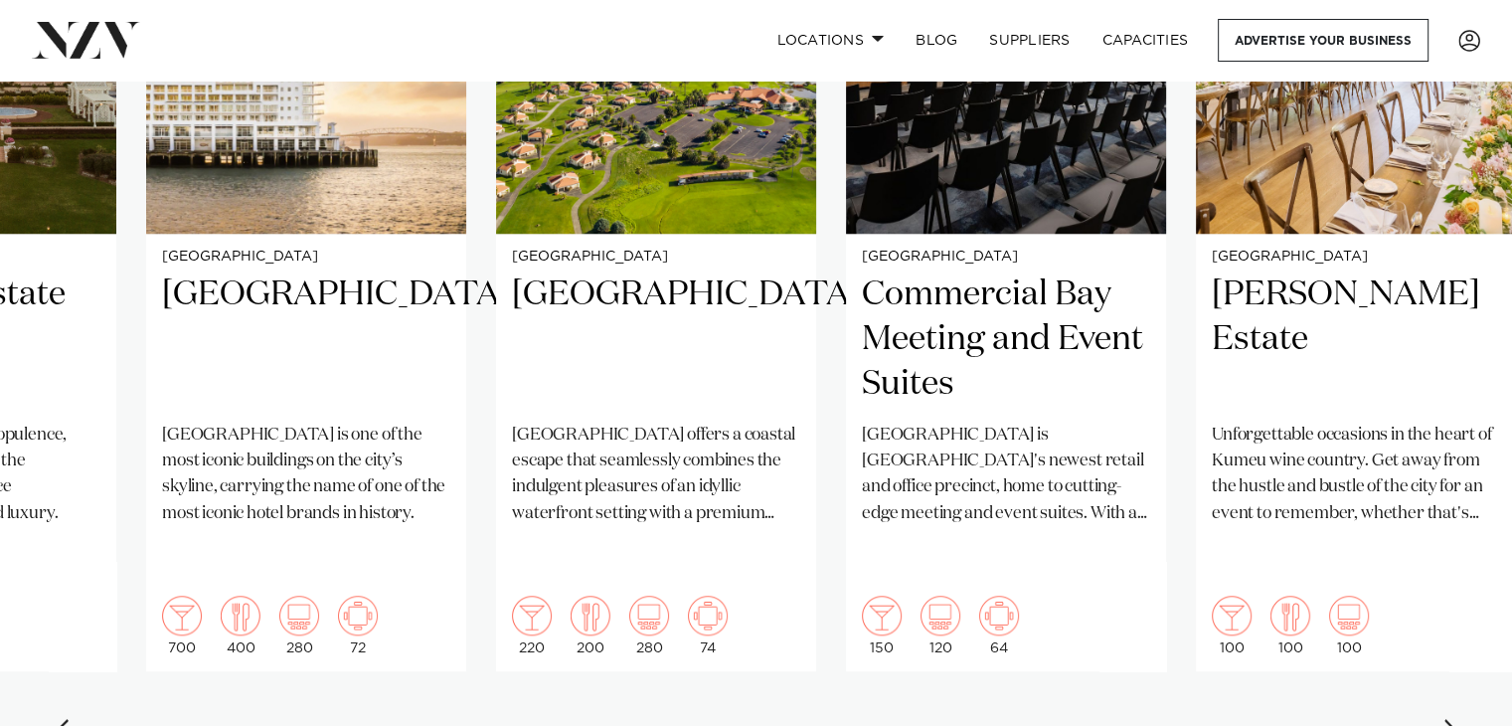
click at [1445, 719] on div "Next slide" at bounding box center [1452, 735] width 20 height 32
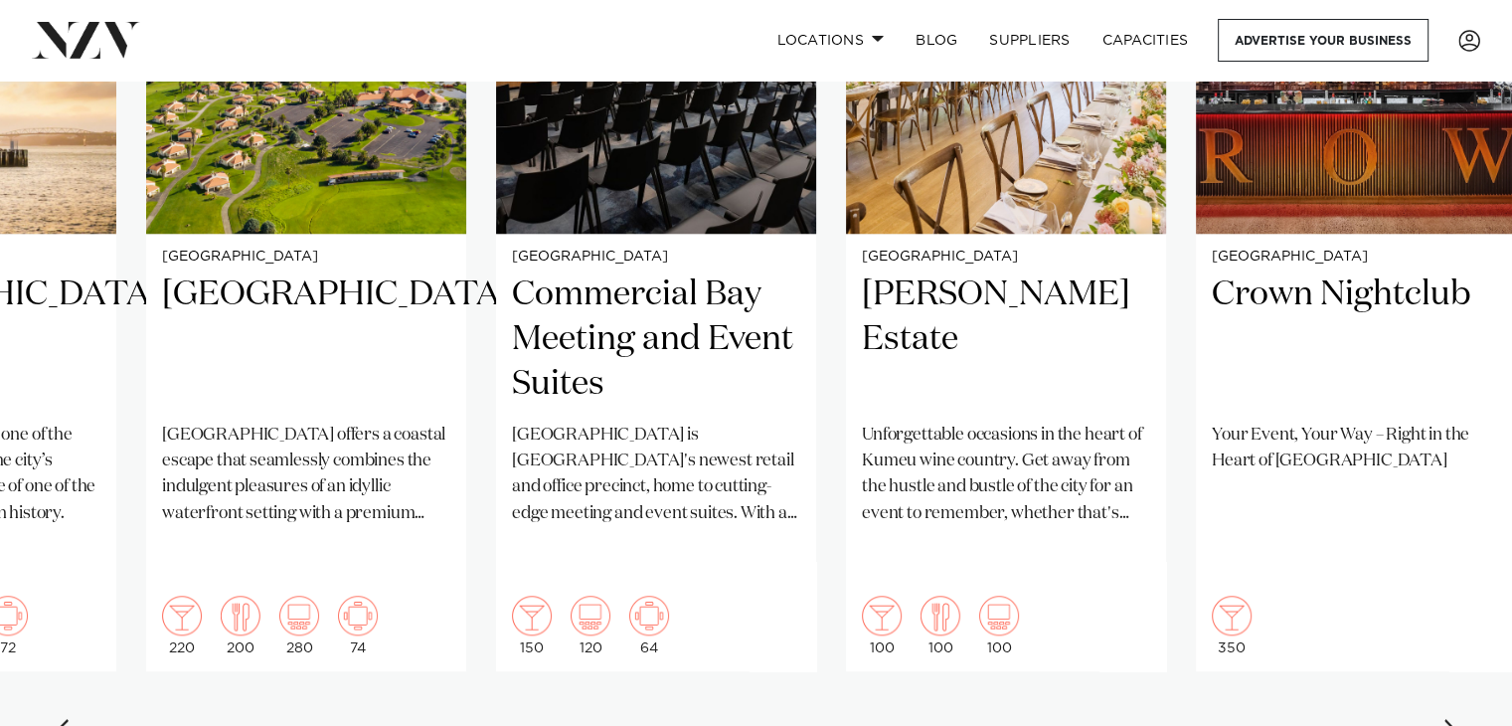
click at [1445, 719] on div "Next slide" at bounding box center [1452, 735] width 20 height 32
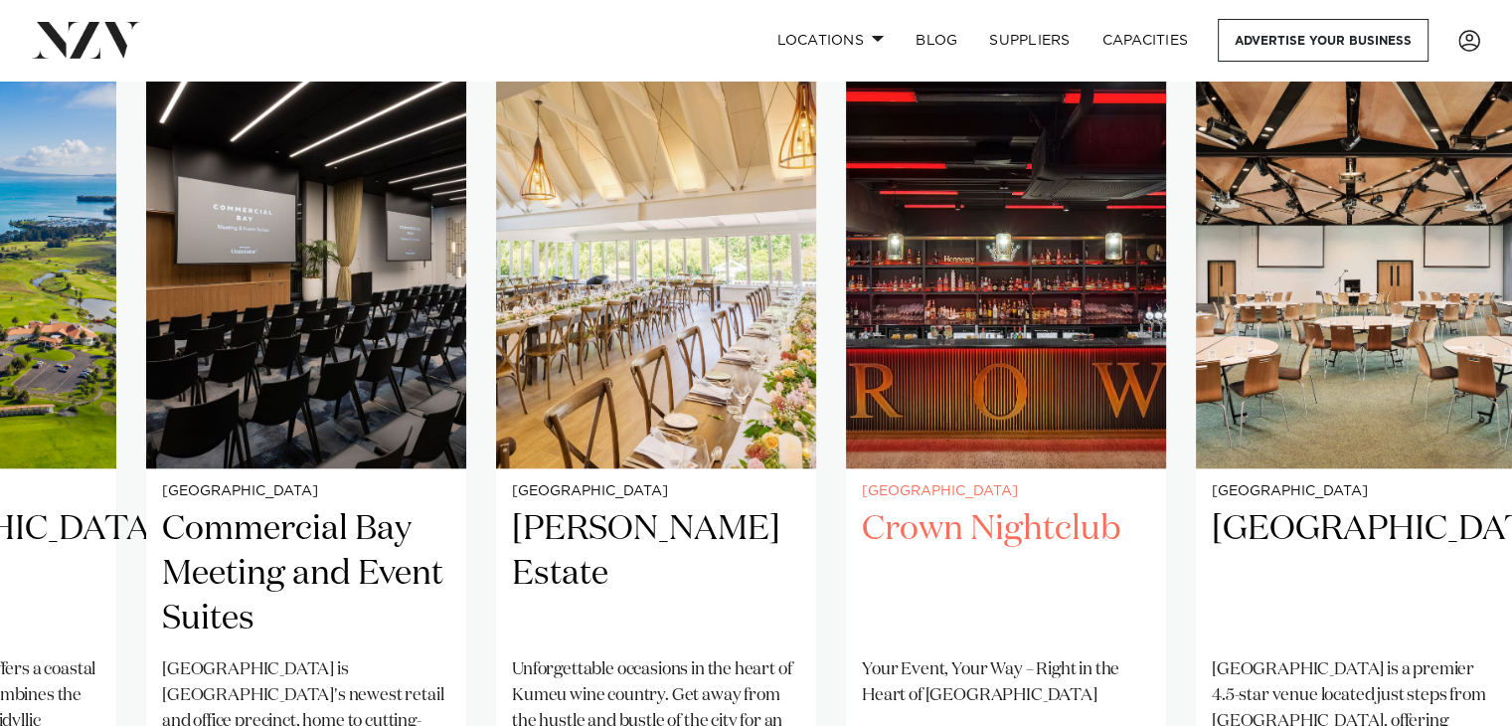
scroll to position [1491, 0]
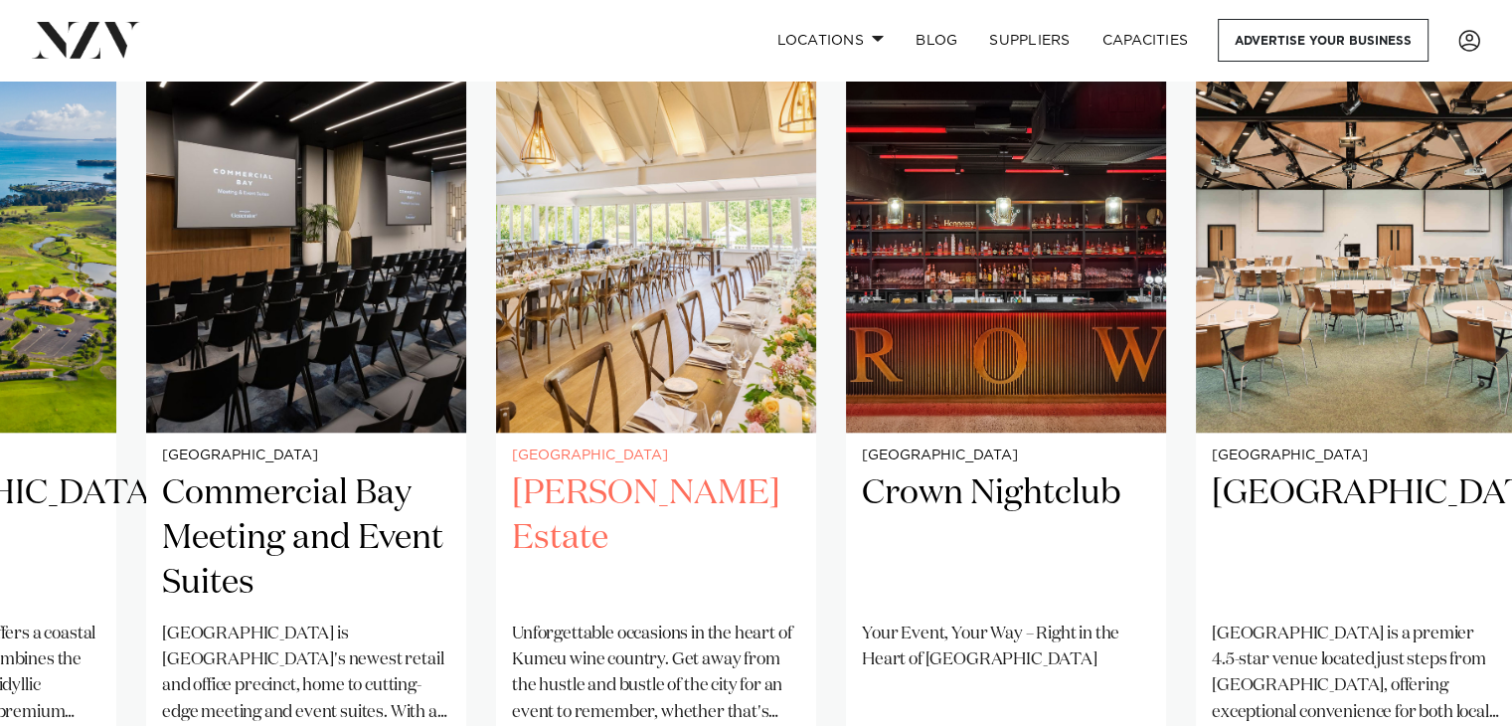
click at [612, 243] on img "23 / 29" at bounding box center [656, 217] width 320 height 429
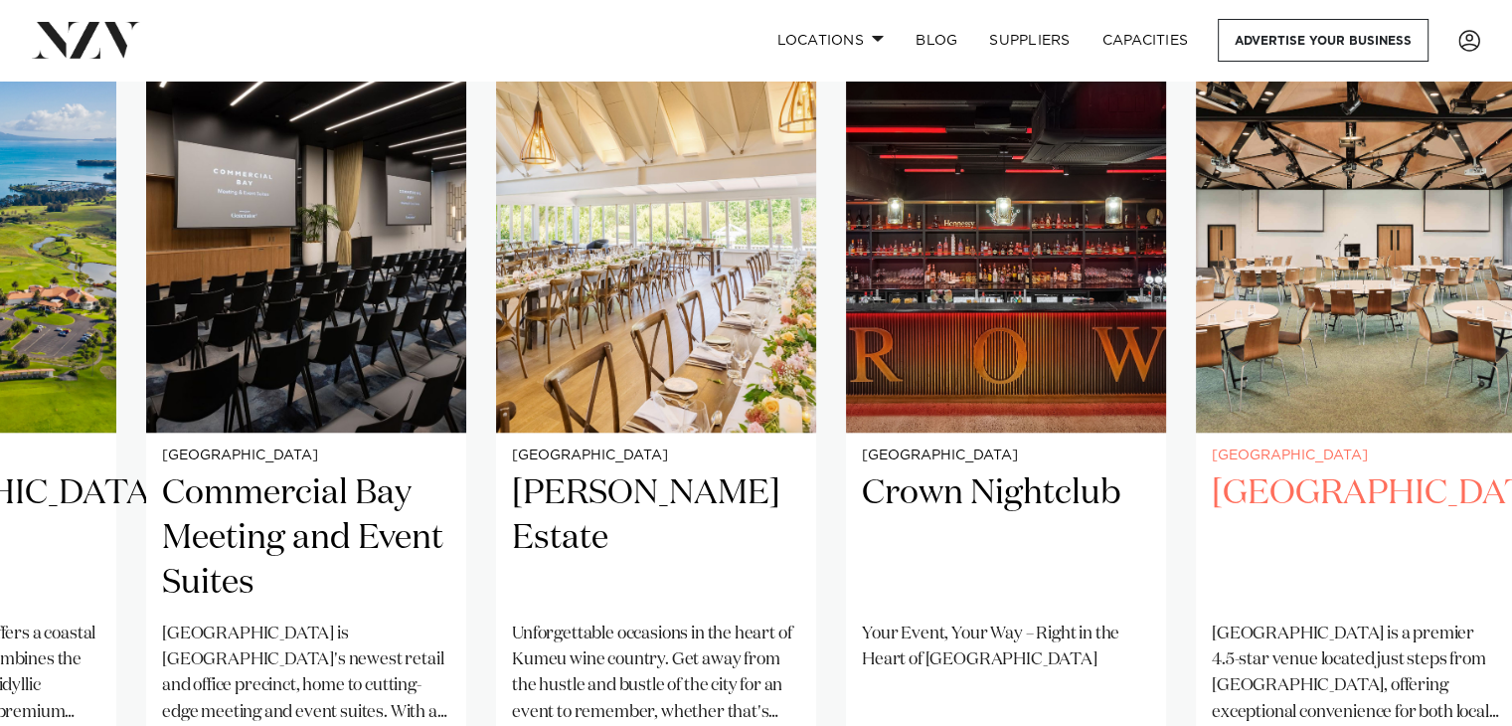
scroll to position [1690, 0]
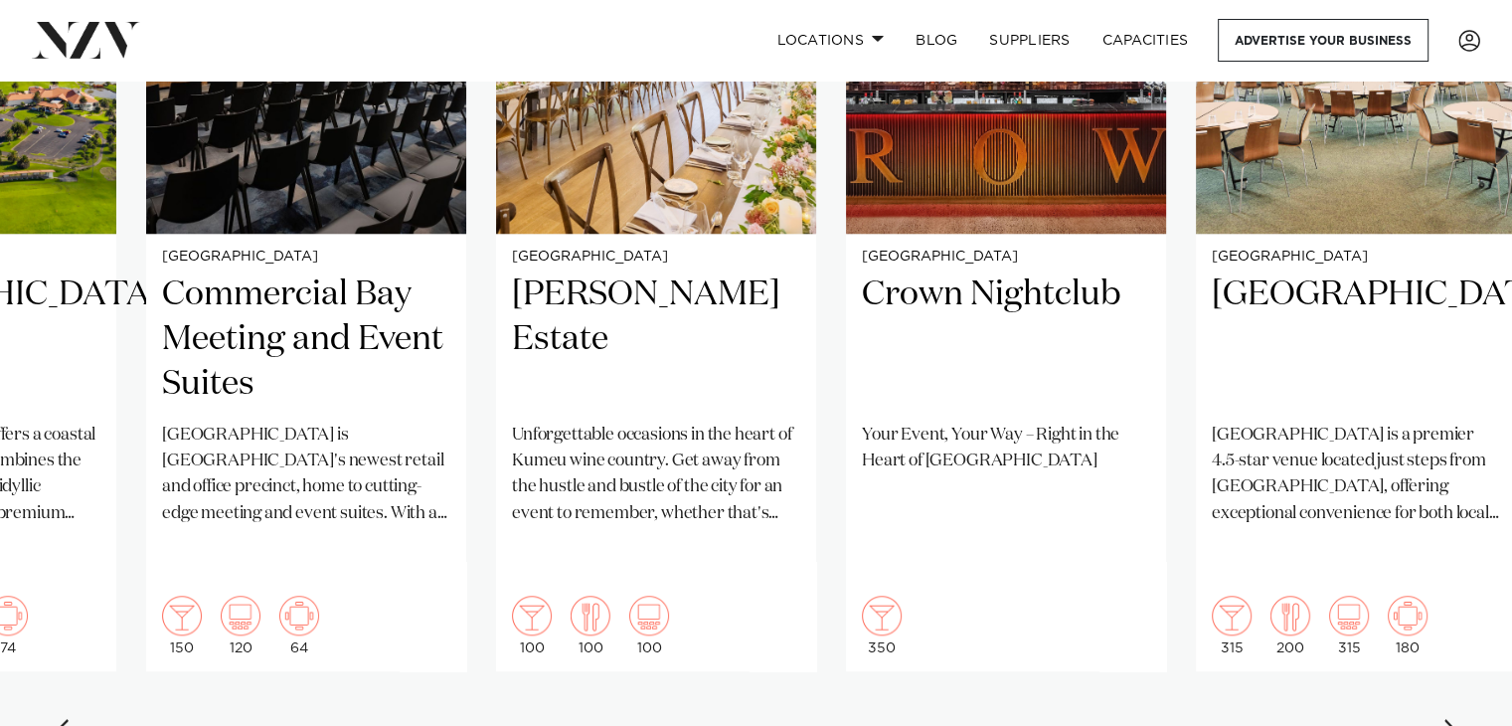
click at [1447, 719] on div "Next slide" at bounding box center [1452, 735] width 20 height 32
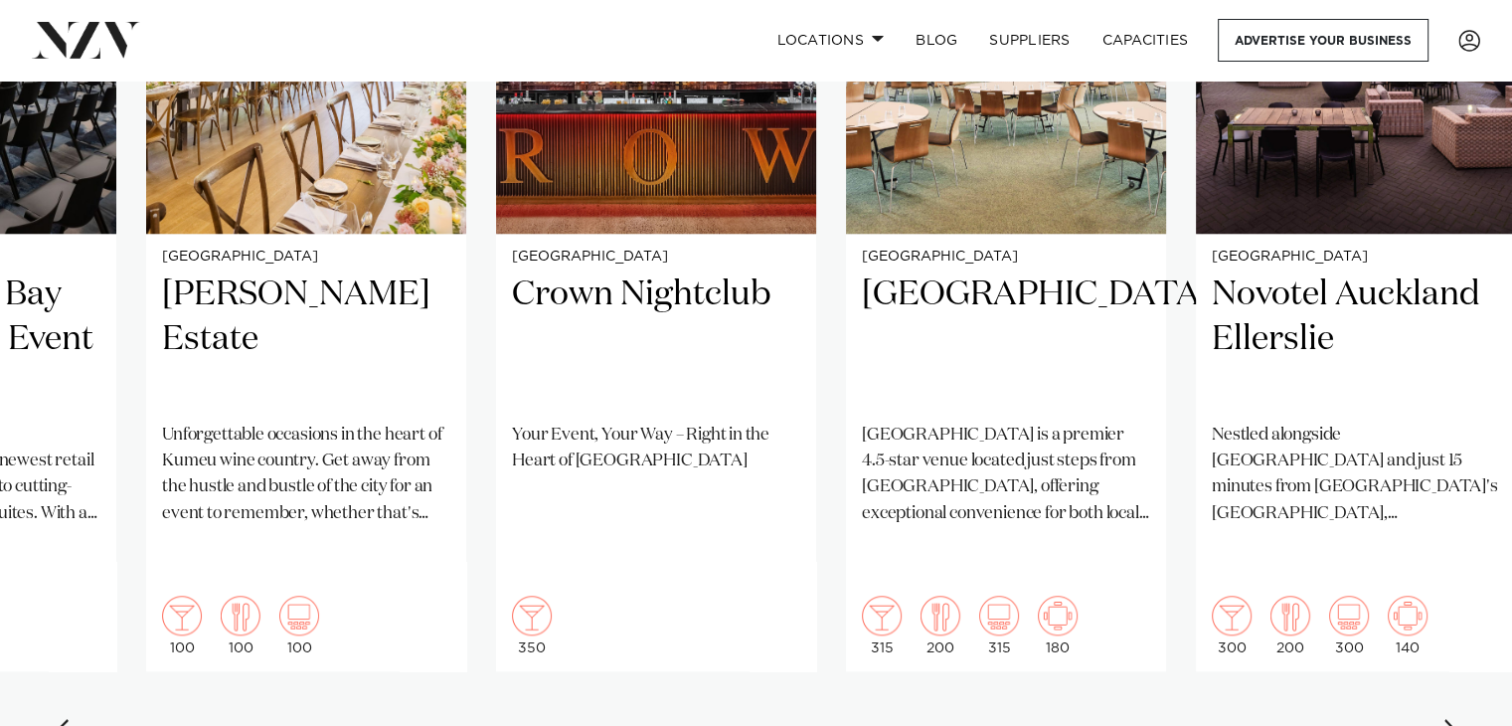
click at [1447, 719] on div "Next slide" at bounding box center [1452, 735] width 20 height 32
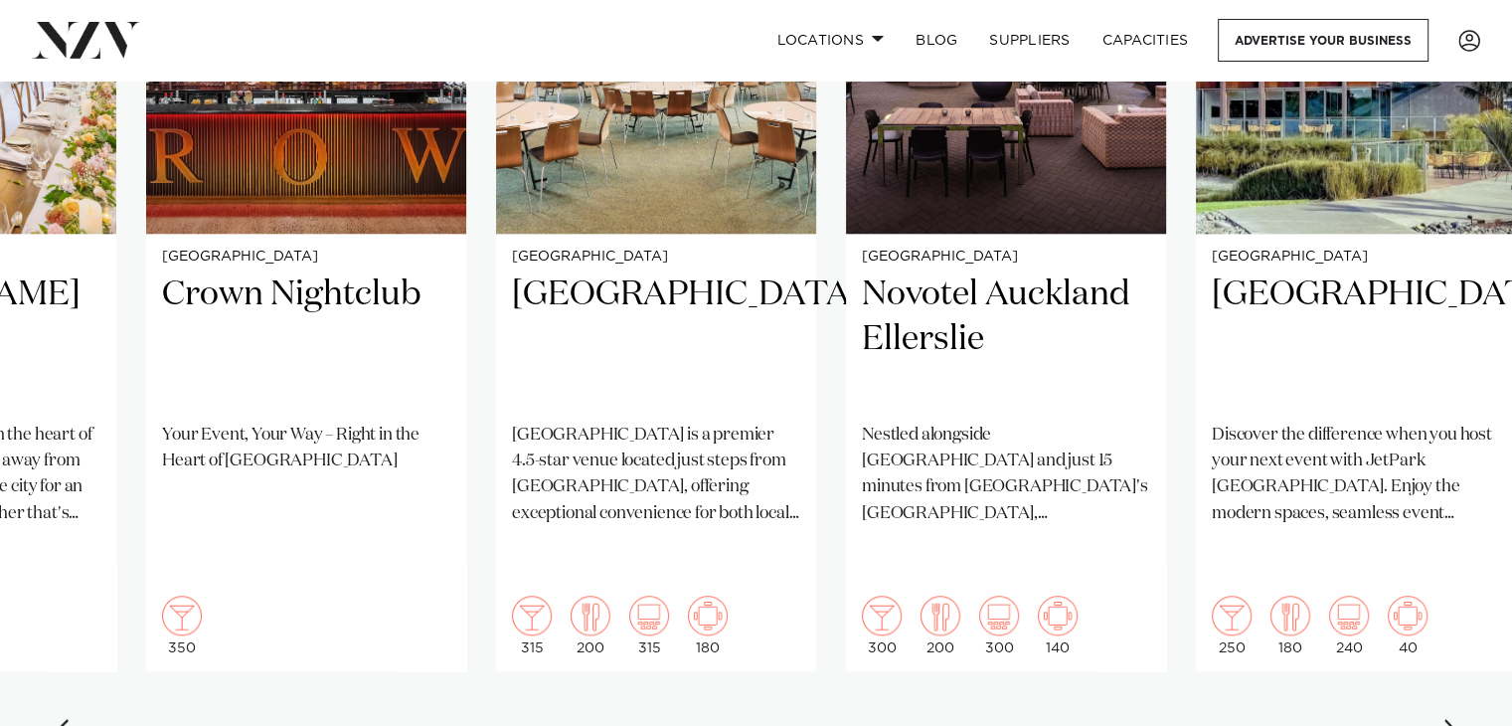
click at [1445, 719] on div "Next slide" at bounding box center [1452, 735] width 20 height 32
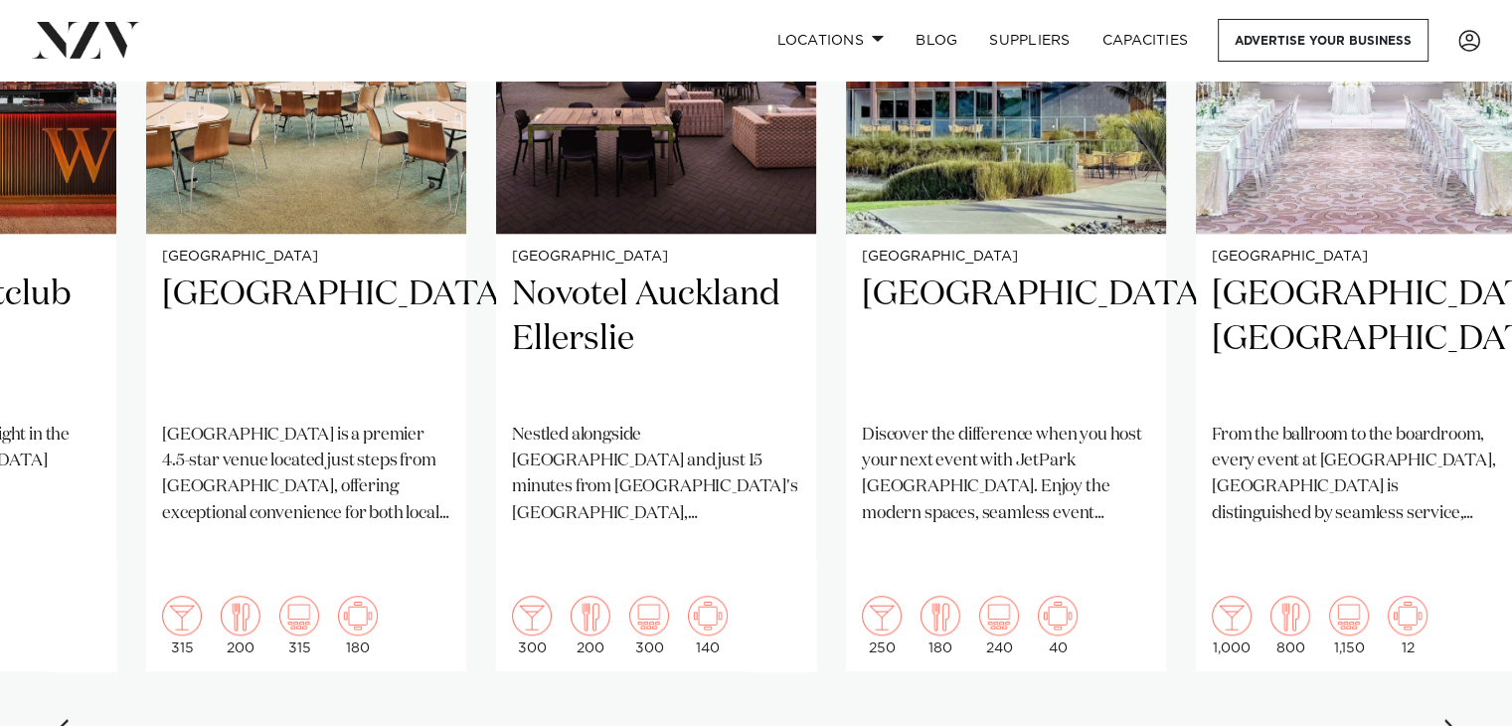
click at [1445, 719] on div "Next slide" at bounding box center [1452, 735] width 20 height 32
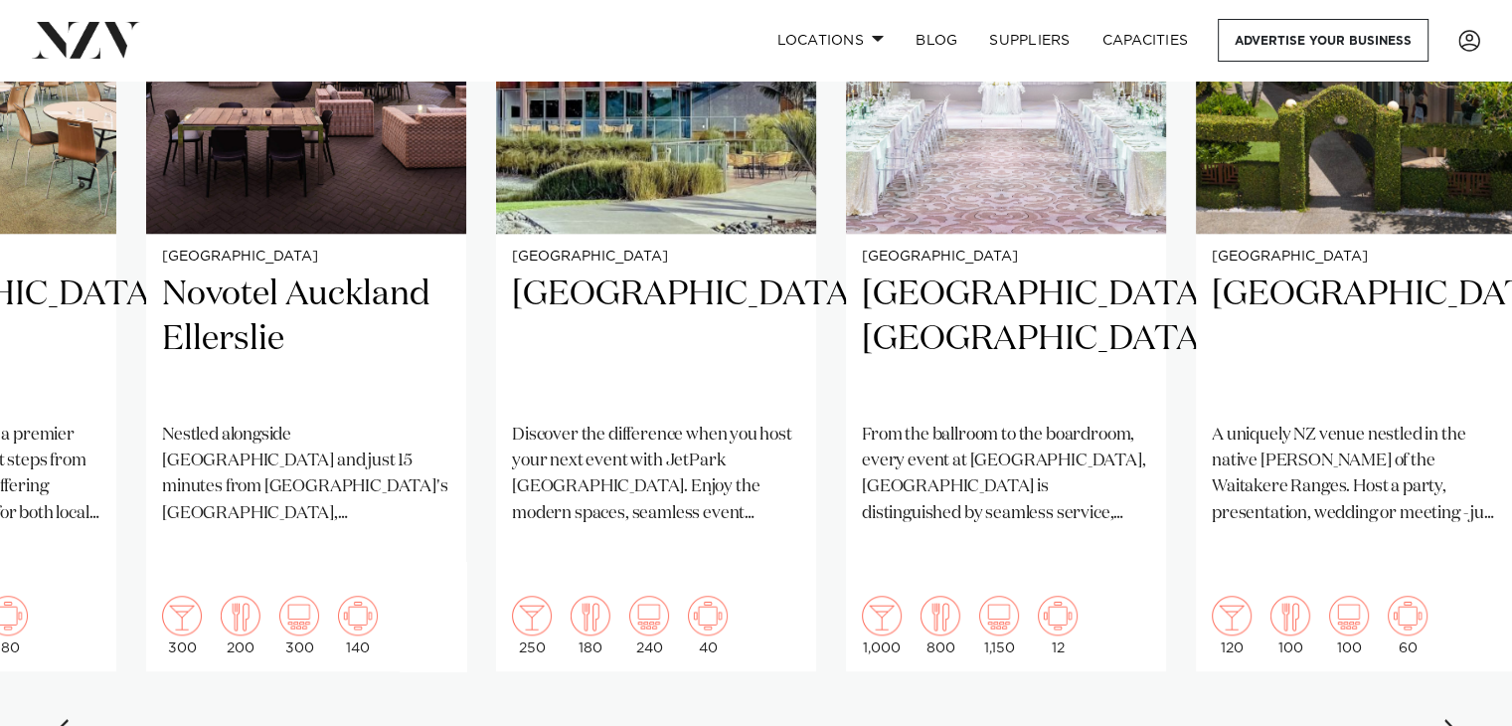
click at [1451, 719] on div "Next slide" at bounding box center [1452, 735] width 20 height 32
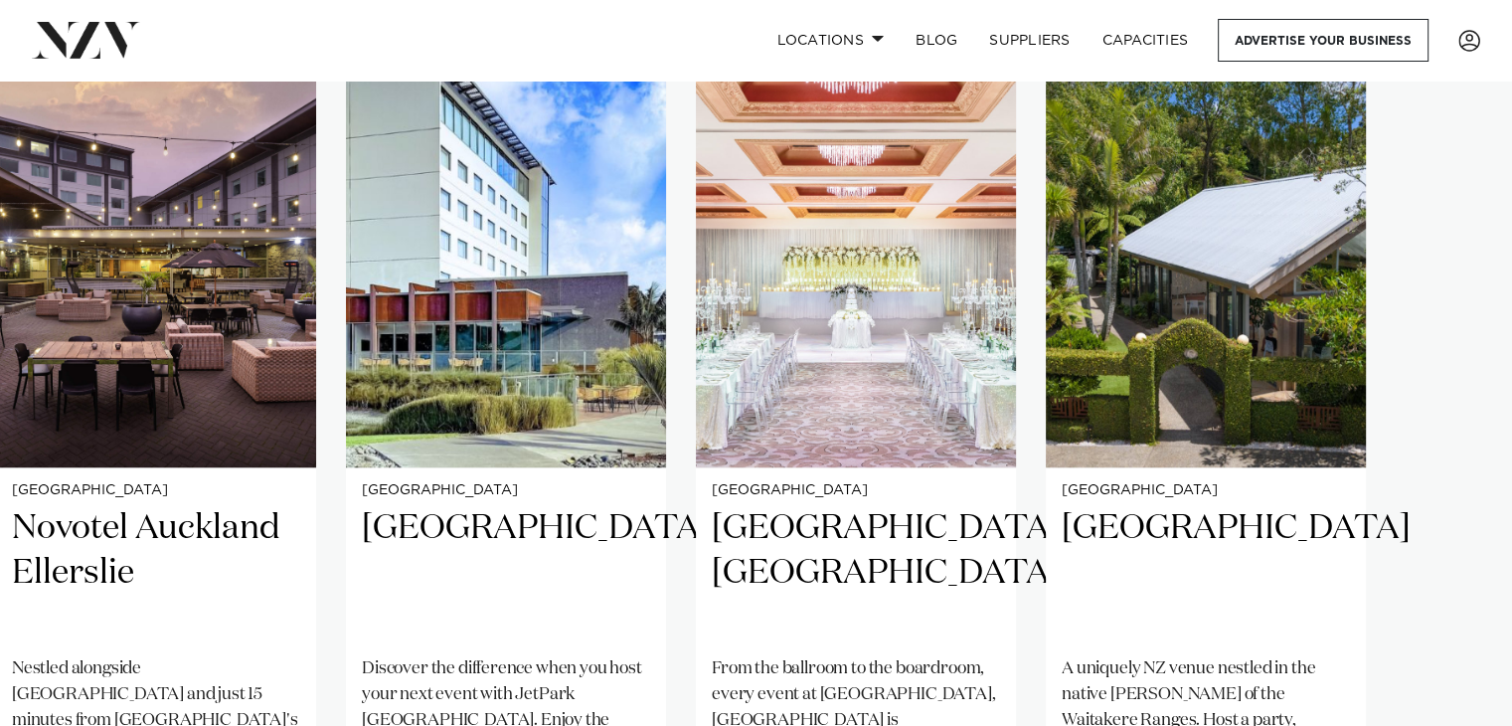
scroll to position [1491, 0]
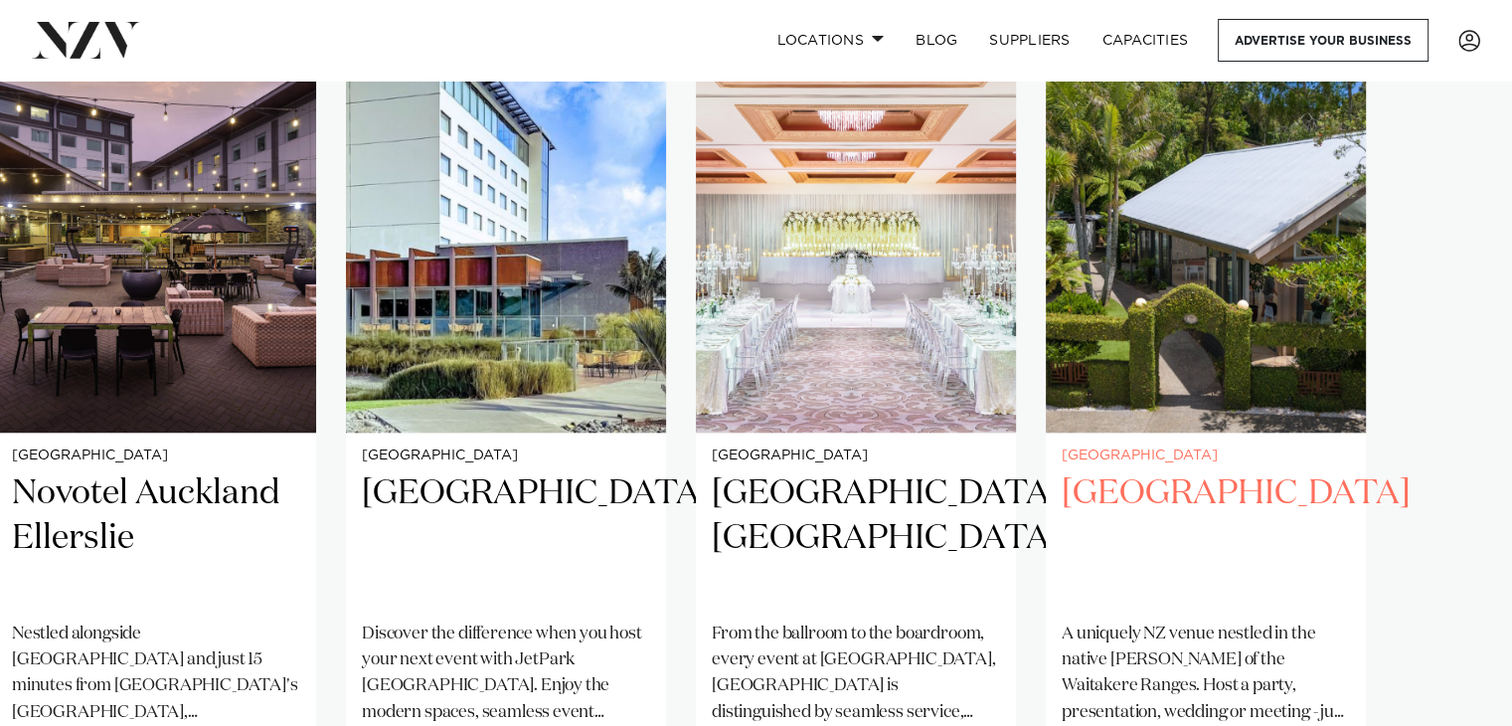
click at [1227, 261] on img "29 / 29" at bounding box center [1206, 217] width 320 height 429
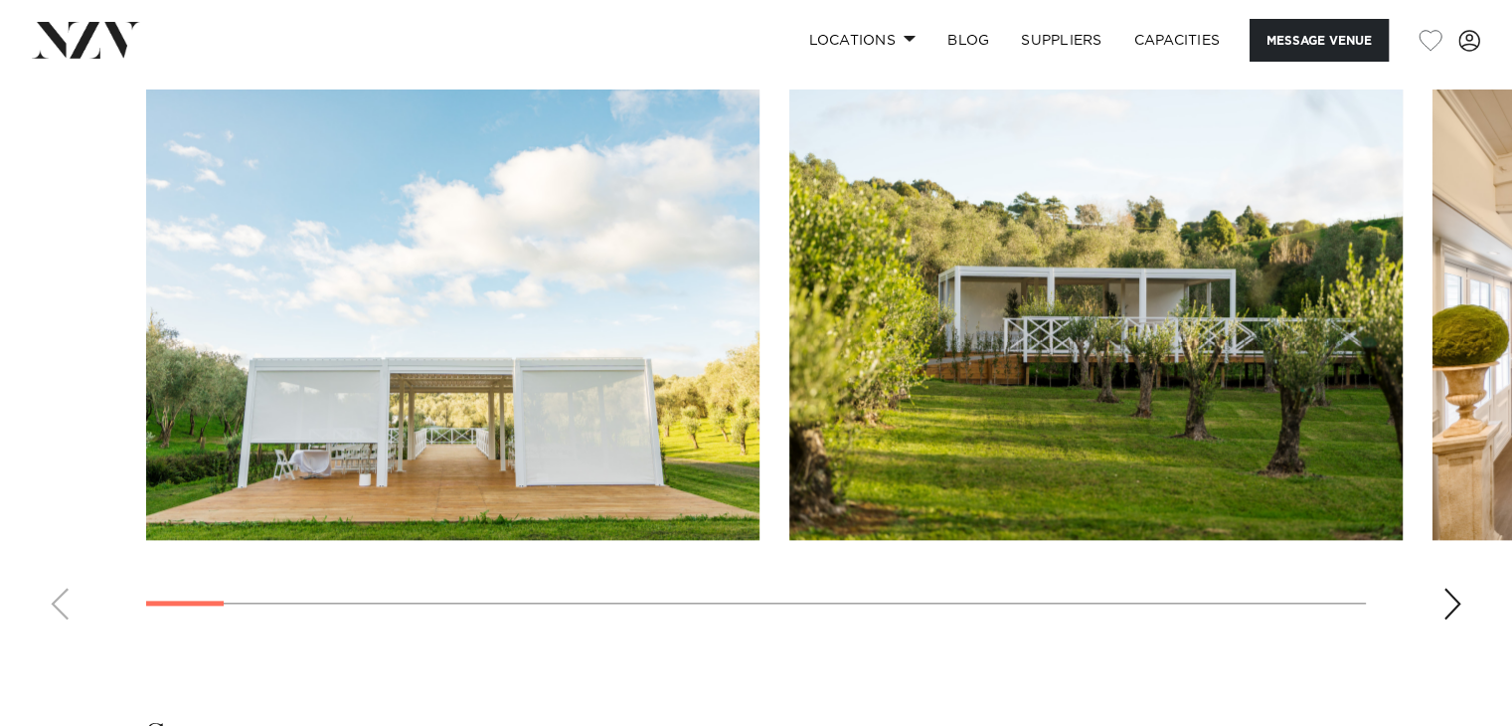
scroll to position [2087, 0]
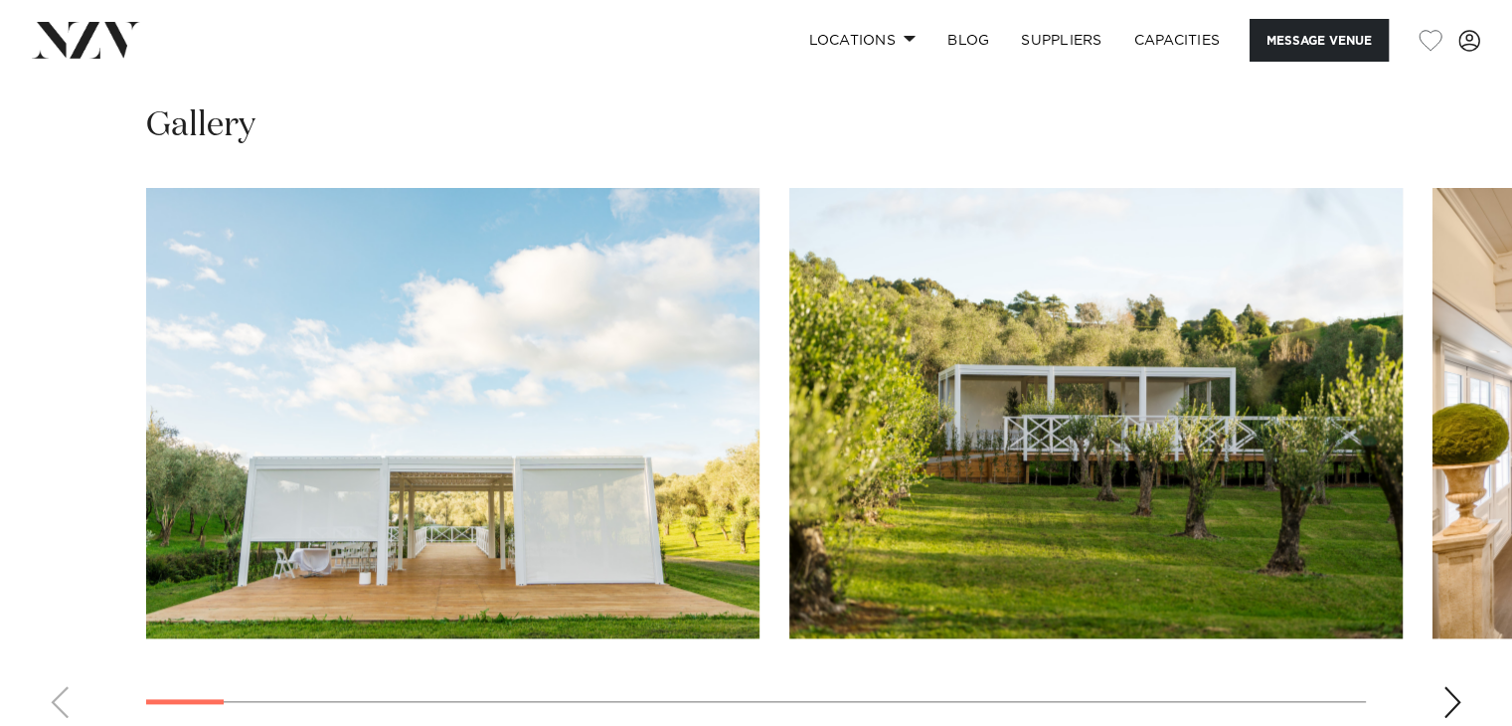
click at [1440, 658] on swiper-container at bounding box center [756, 461] width 1512 height 546
click at [1453, 686] on div "Next slide" at bounding box center [1452, 702] width 20 height 32
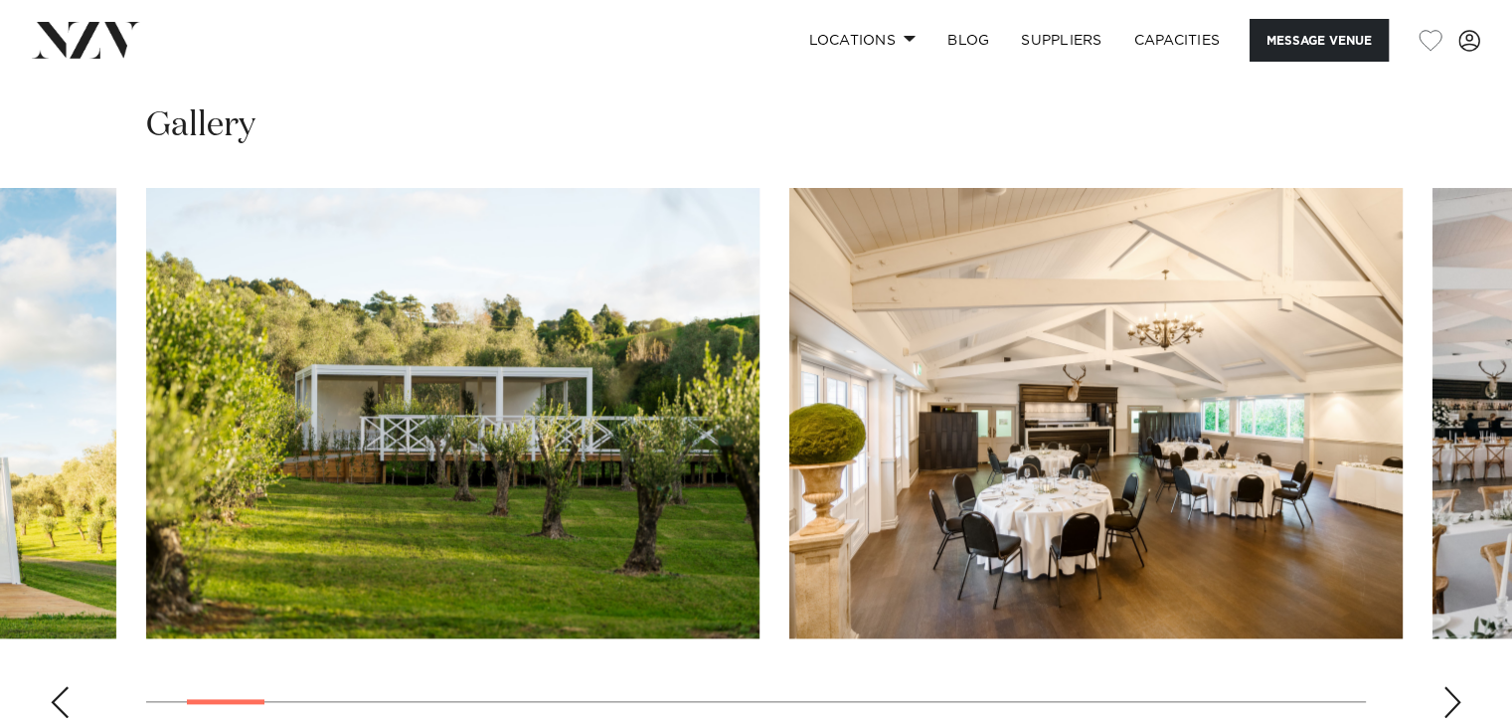
click at [1453, 686] on div "Next slide" at bounding box center [1452, 702] width 20 height 32
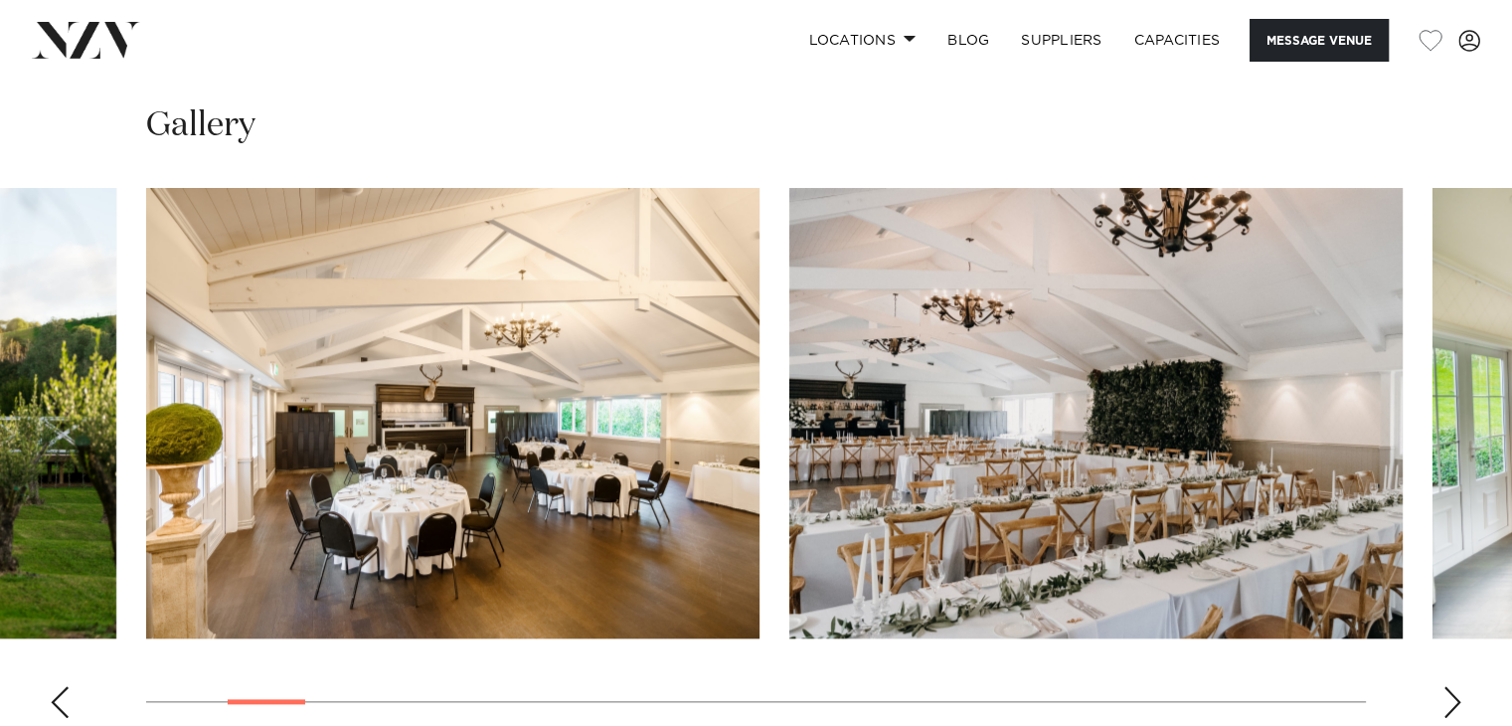
click at [1453, 686] on div "Next slide" at bounding box center [1452, 702] width 20 height 32
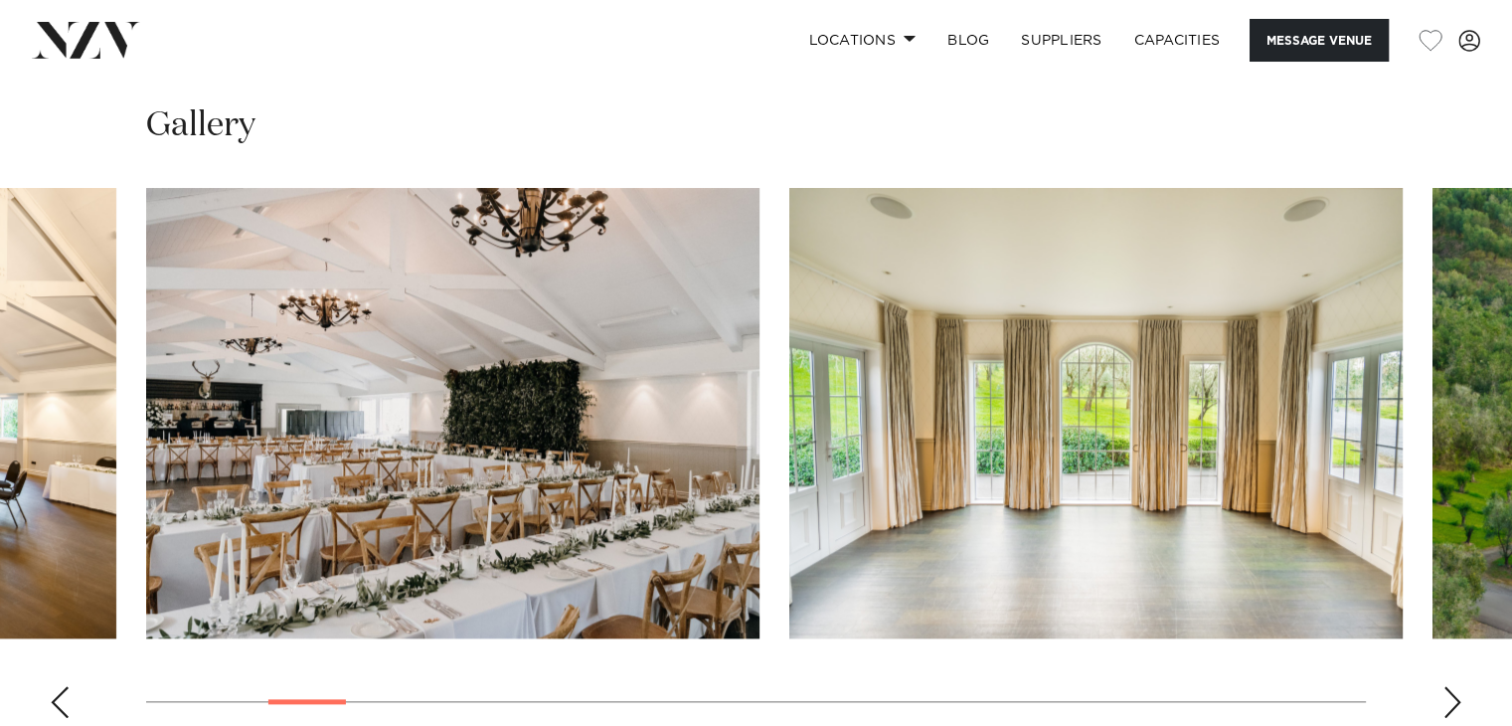
click at [1453, 686] on div "Next slide" at bounding box center [1452, 702] width 20 height 32
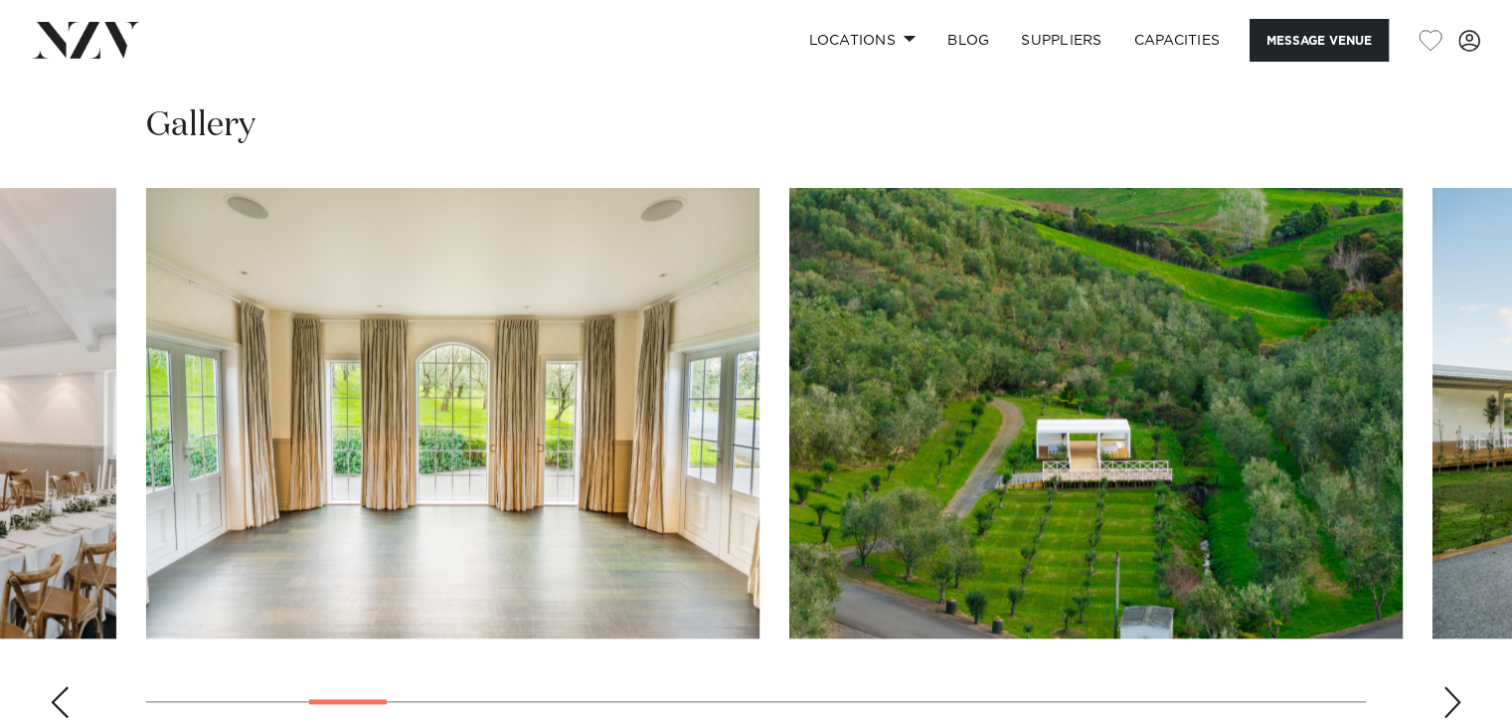
click at [1453, 686] on div "Next slide" at bounding box center [1452, 702] width 20 height 32
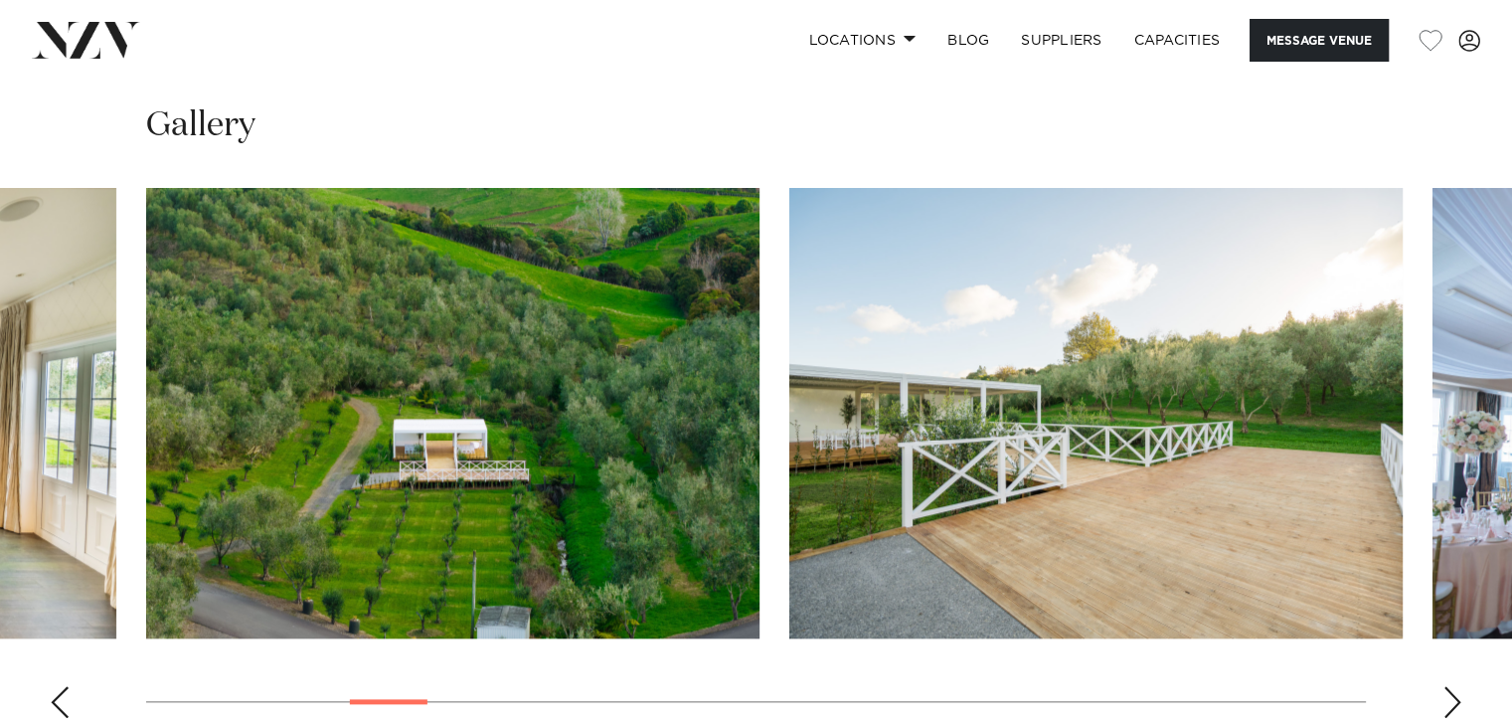
click at [1453, 686] on div "Next slide" at bounding box center [1452, 702] width 20 height 32
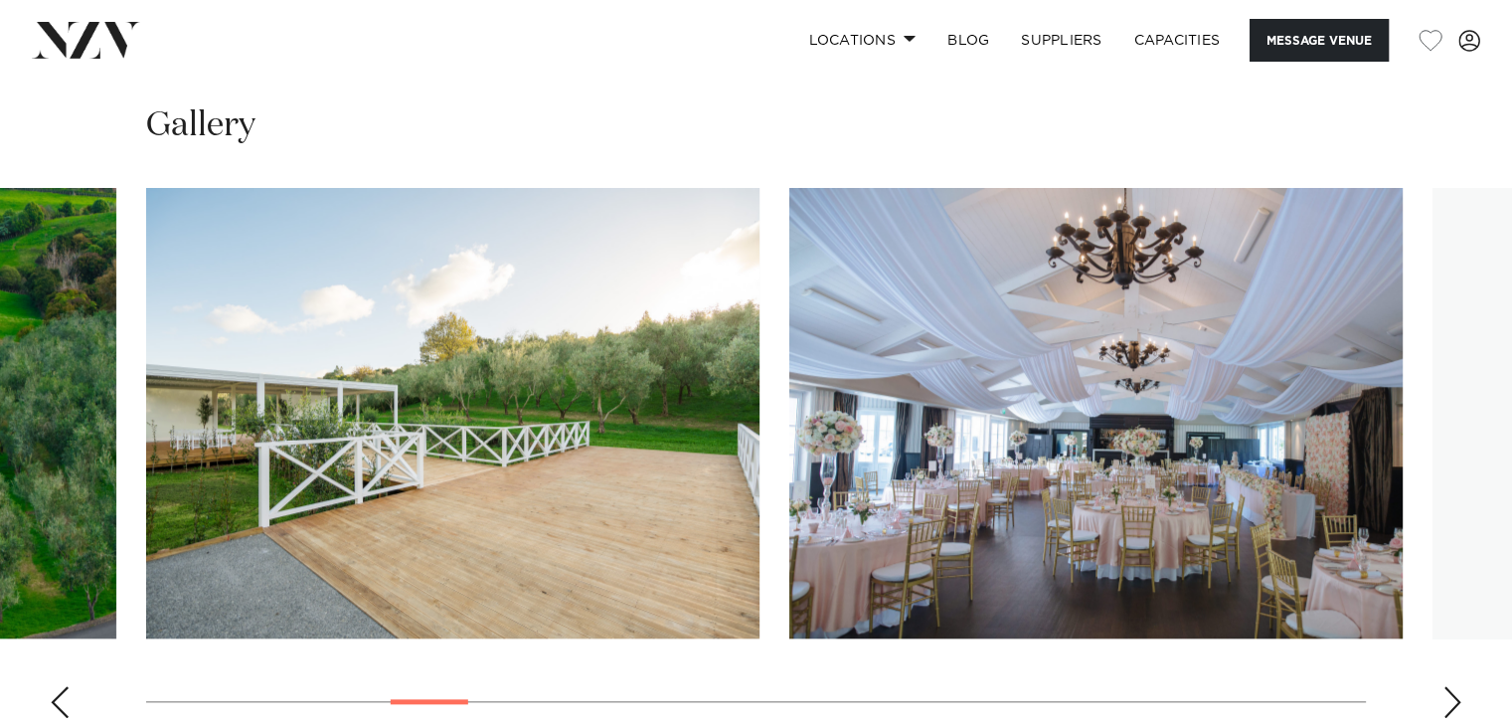
click at [1453, 686] on div "Next slide" at bounding box center [1452, 702] width 20 height 32
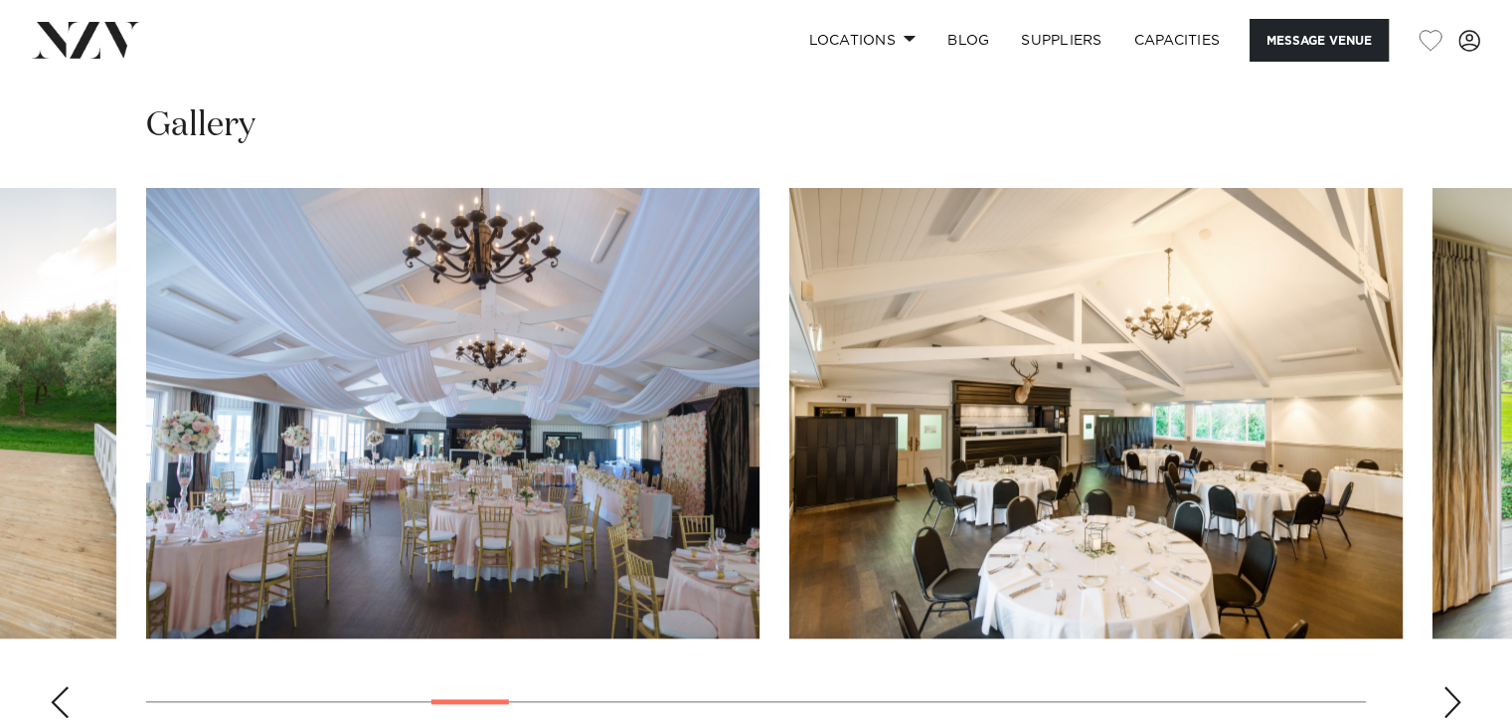
click at [1453, 686] on div "Next slide" at bounding box center [1452, 702] width 20 height 32
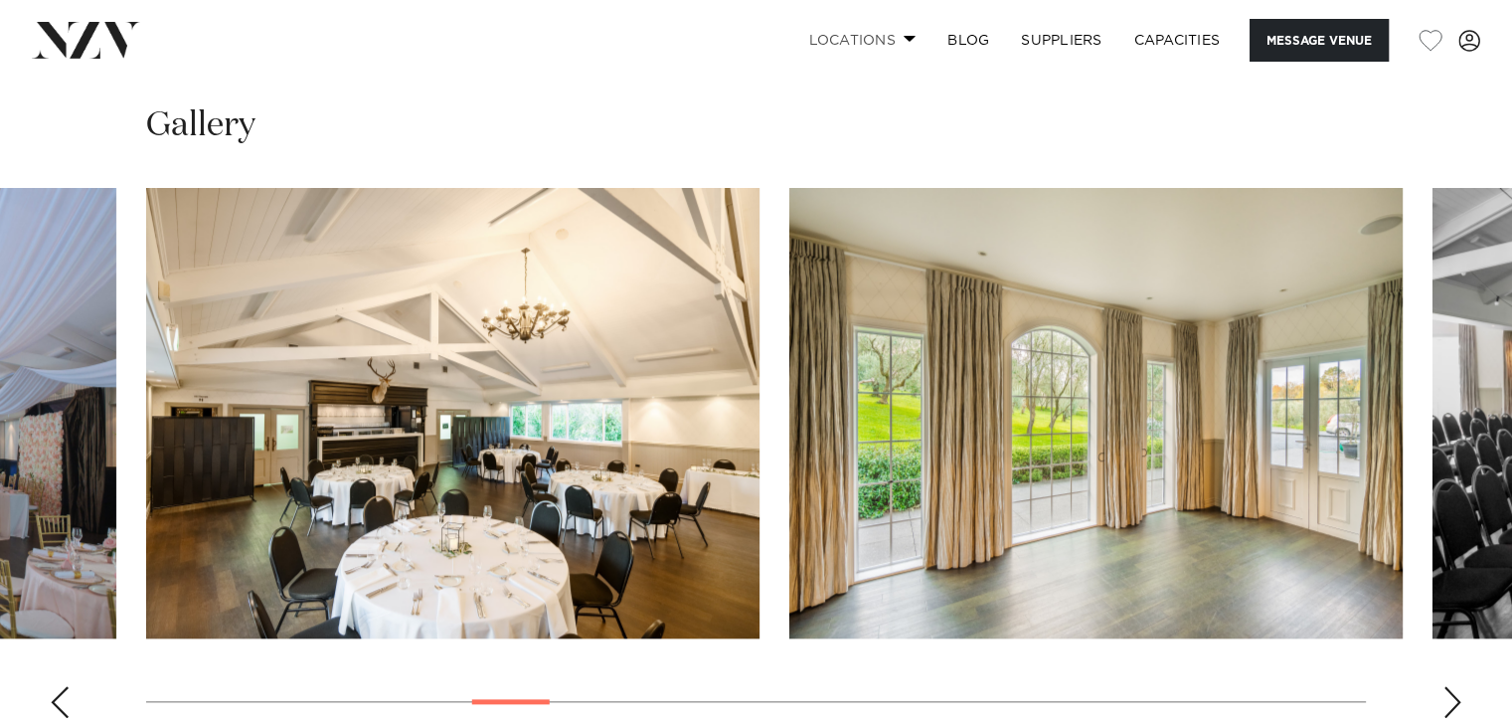
click at [904, 45] on link "Locations" at bounding box center [861, 40] width 139 height 43
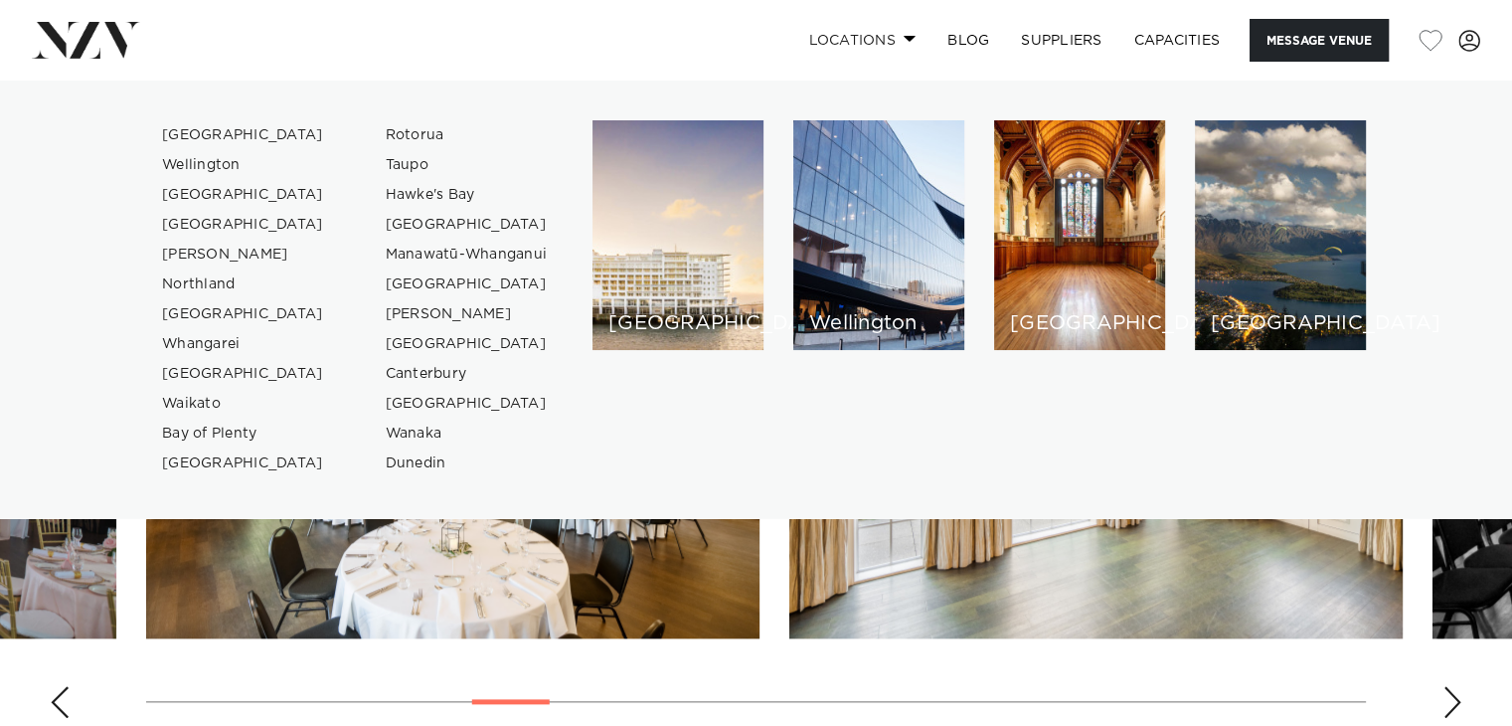
click at [904, 45] on link "Locations" at bounding box center [861, 40] width 139 height 43
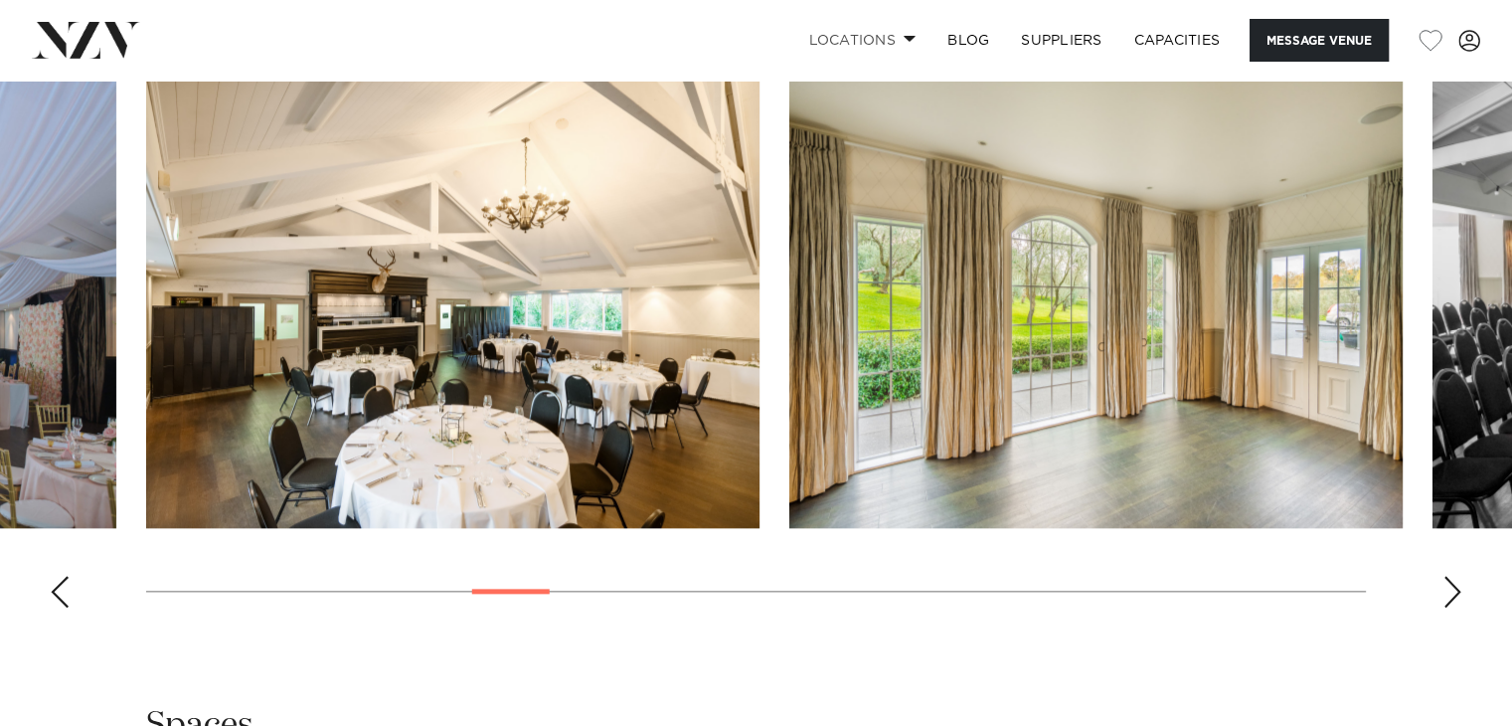
scroll to position [2385, 0]
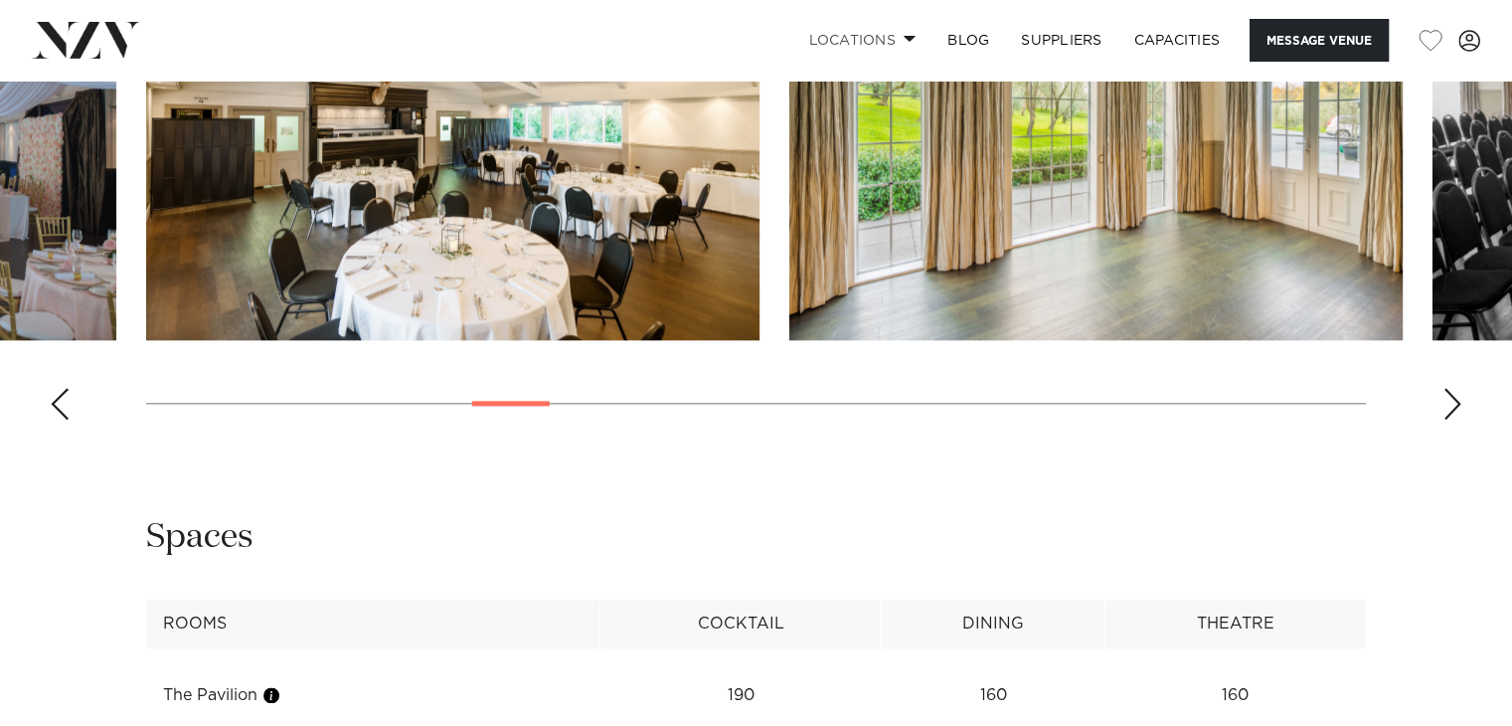
click at [1442, 388] on div "Next slide" at bounding box center [1452, 404] width 20 height 32
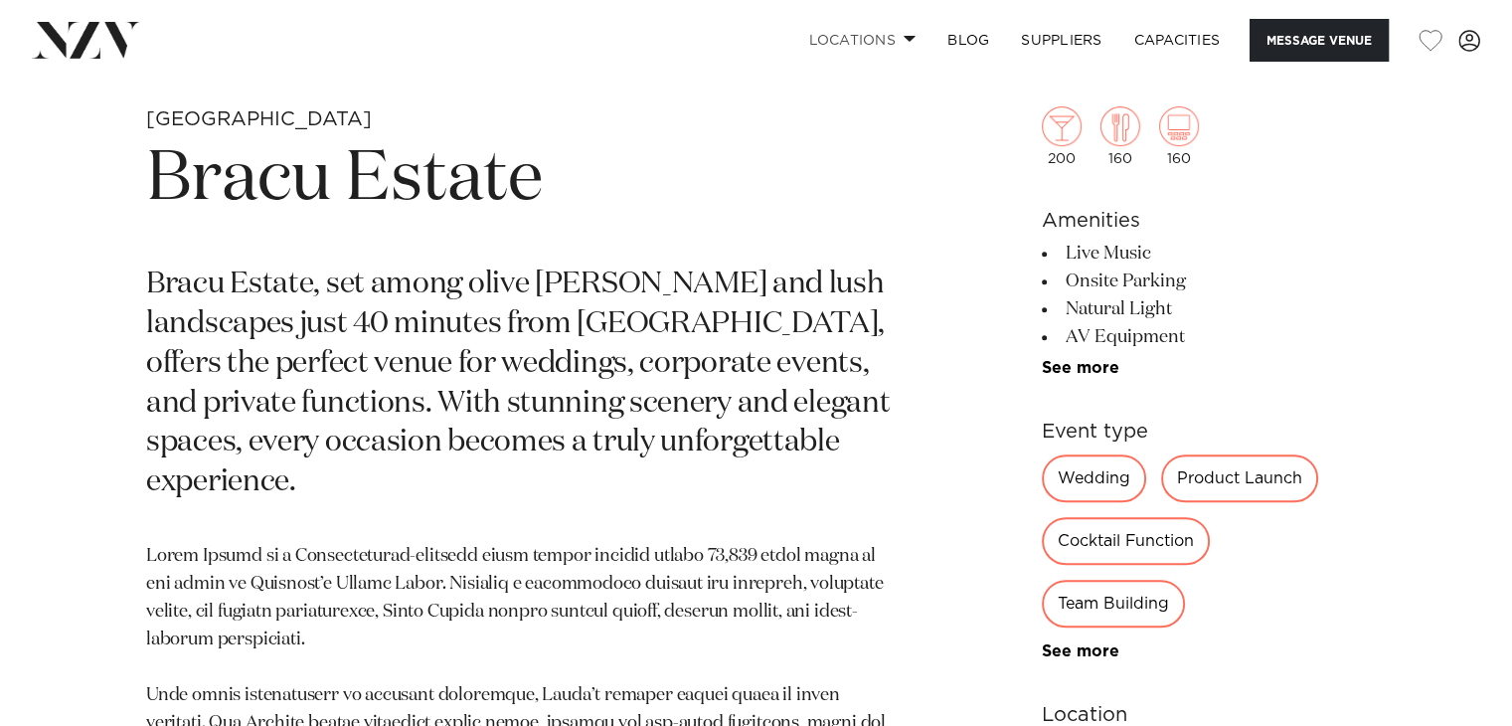
scroll to position [696, 0]
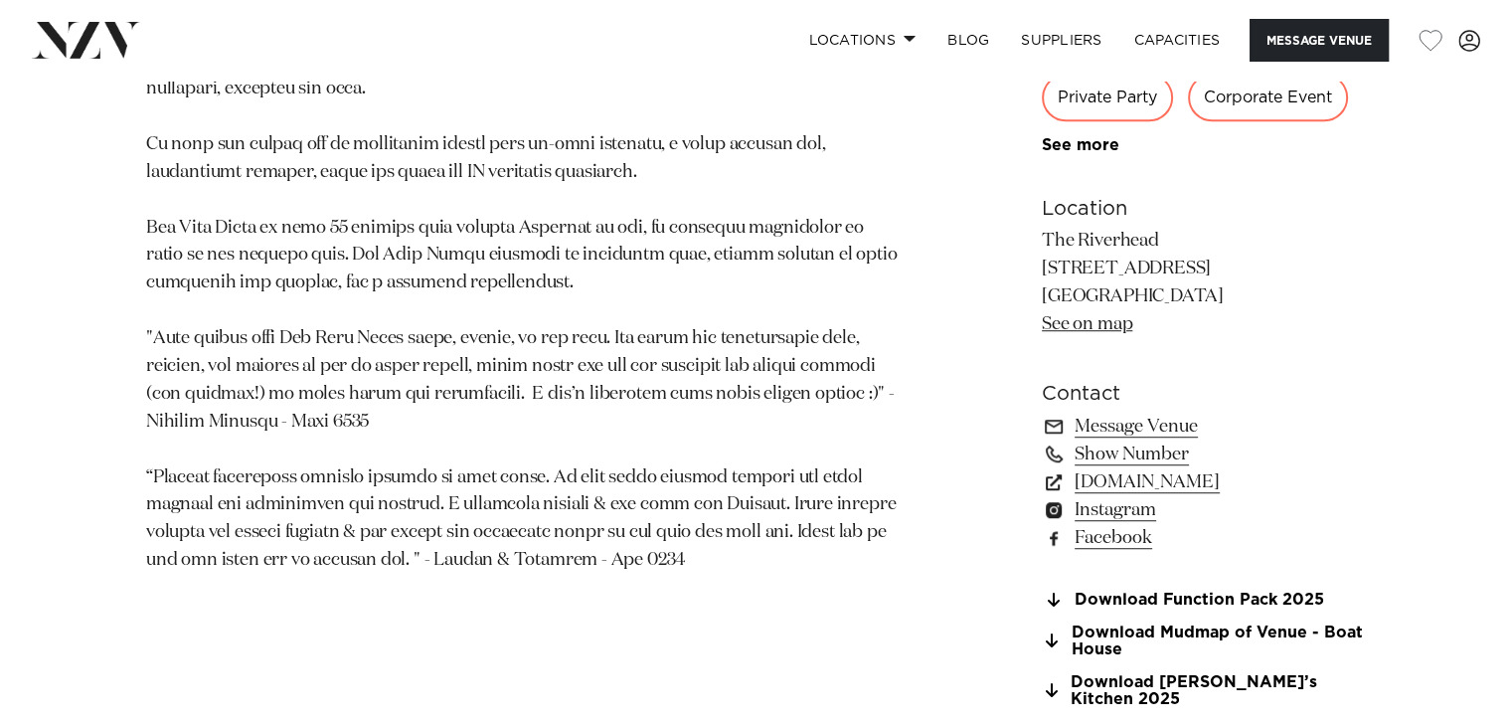
scroll to position [1590, 0]
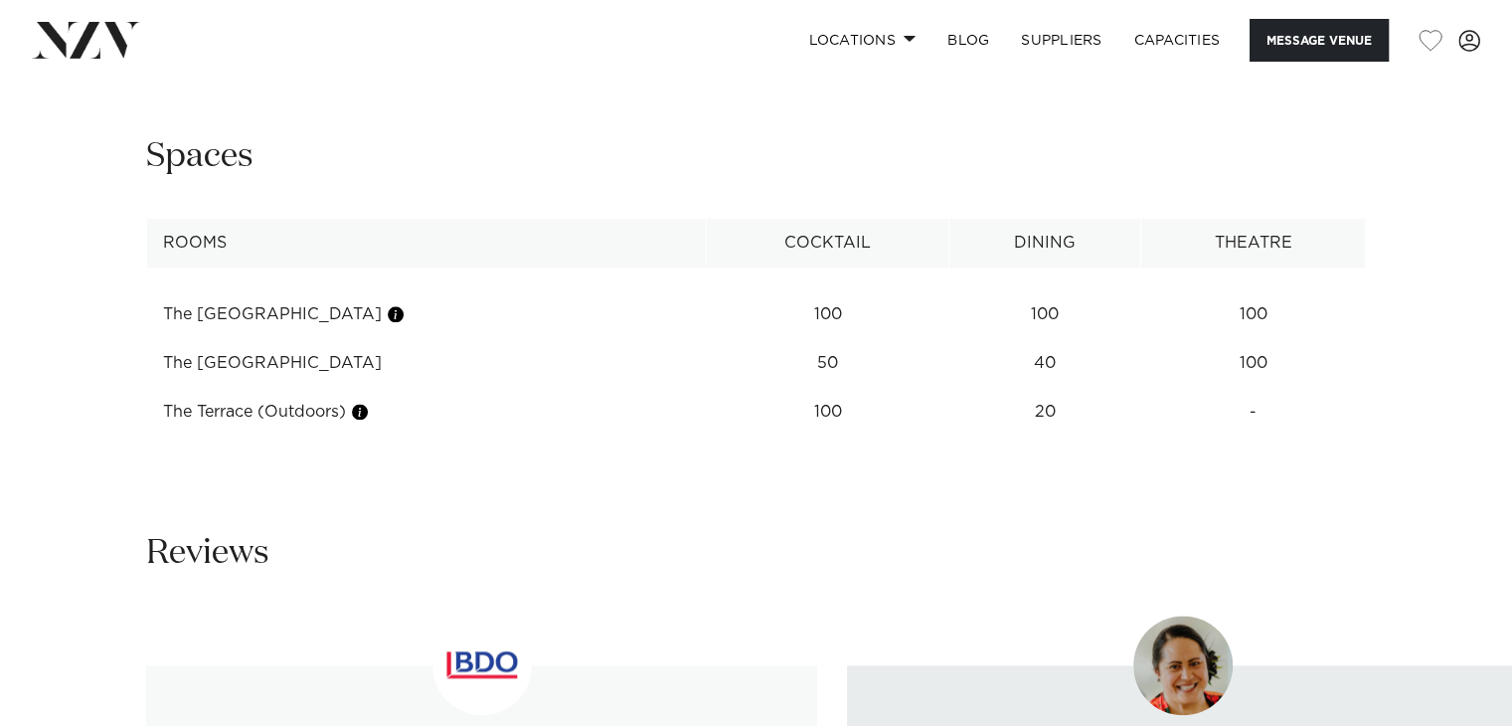
scroll to position [3081, 0]
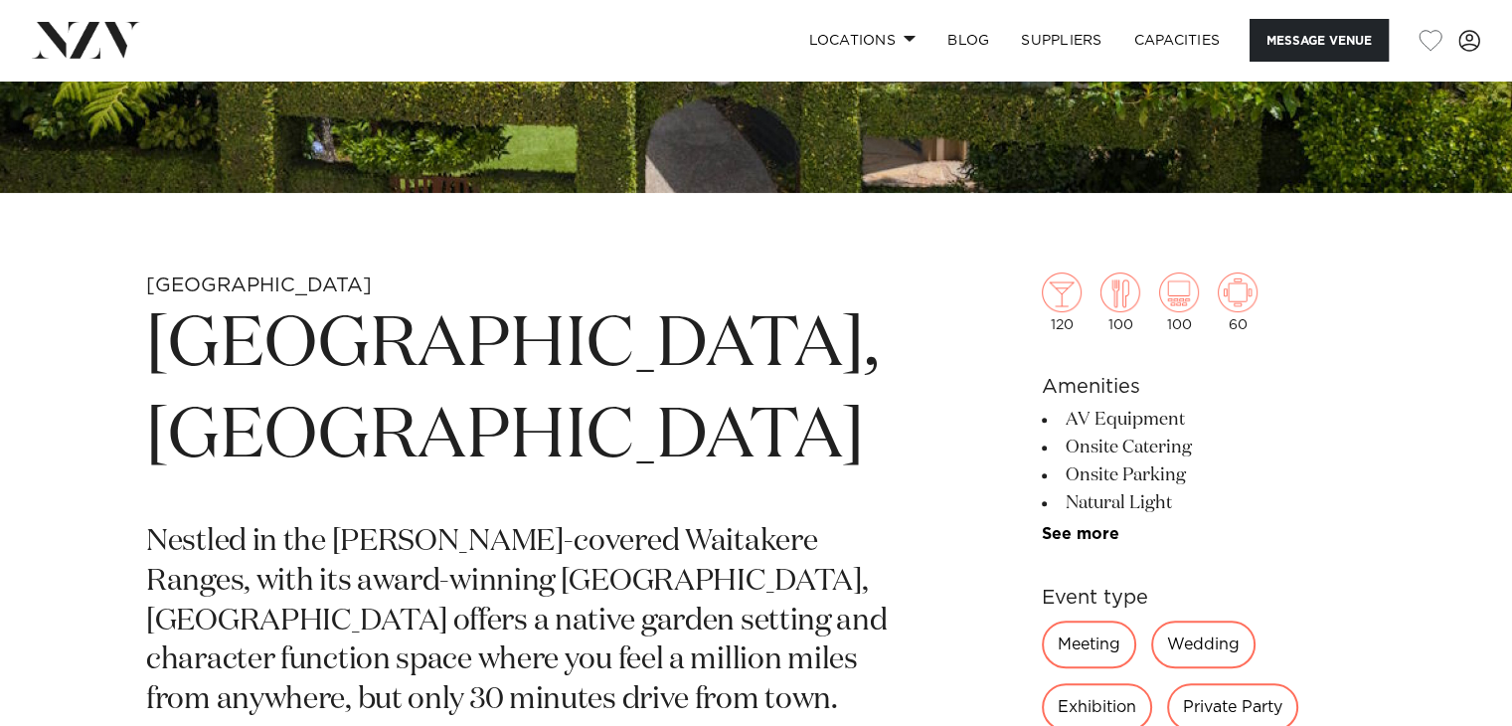
scroll to position [99, 0]
